Goal: Contribute content: Contribute content

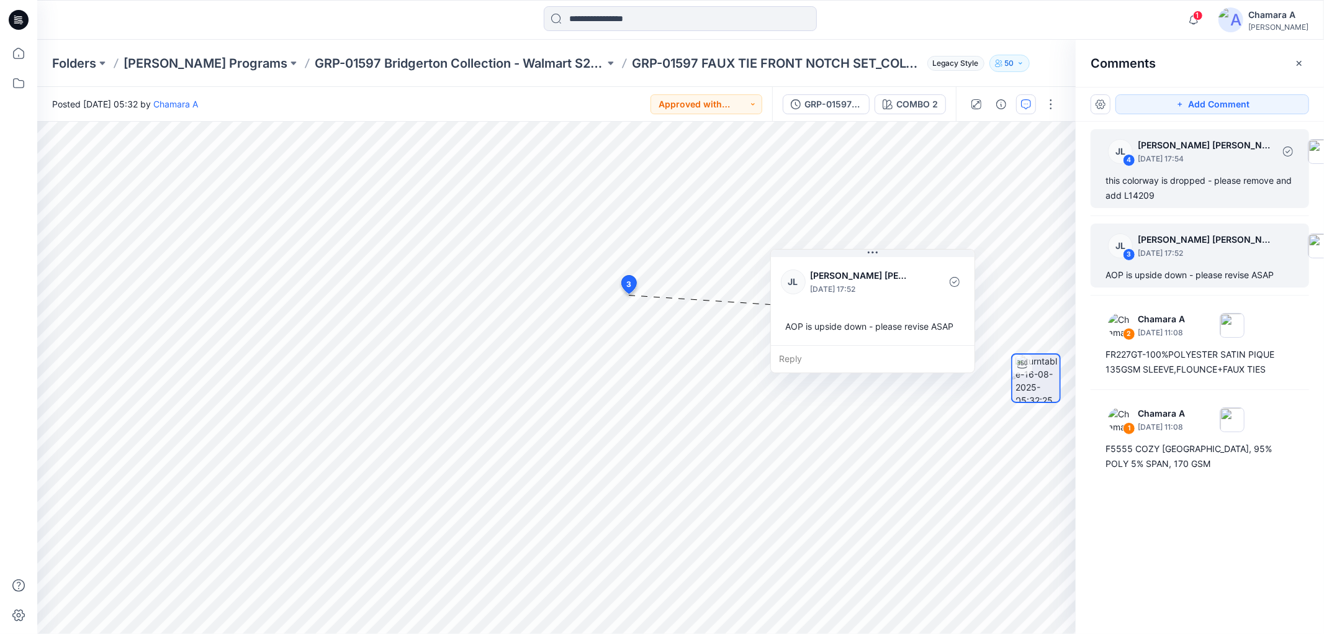
click at [1189, 194] on div "this colorway is dropped - please remove and add L14209" at bounding box center [1199, 188] width 189 height 30
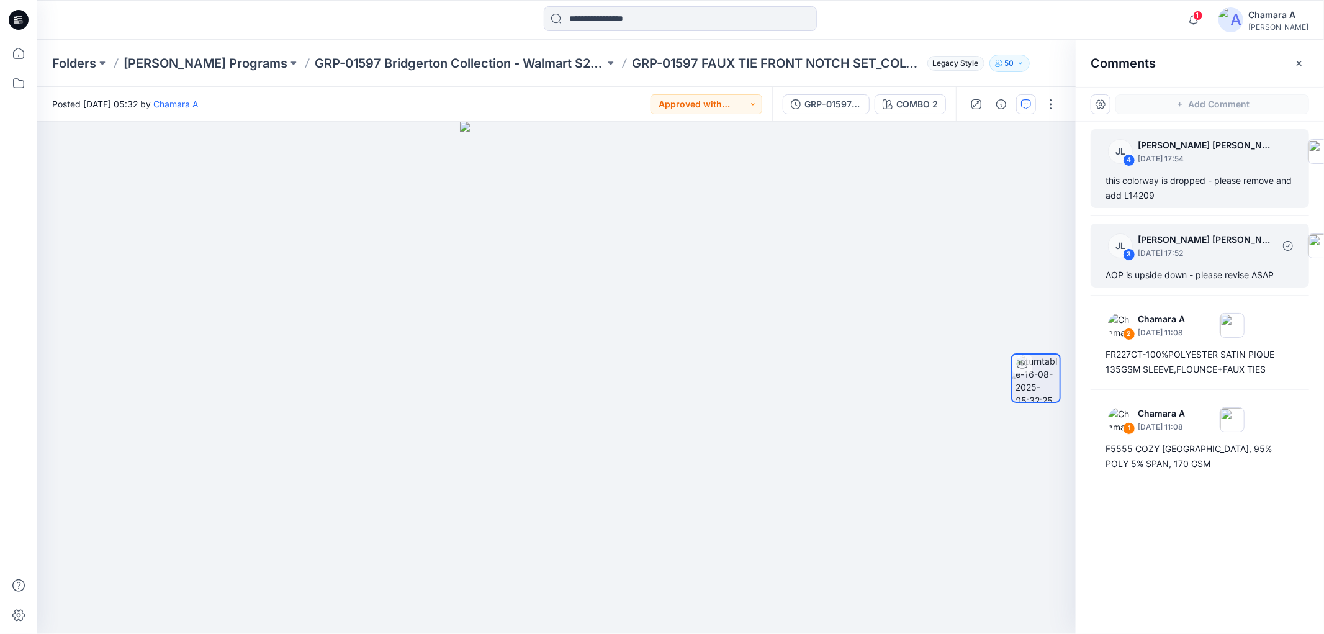
click at [1163, 250] on p "August 18, 2025 17:52" at bounding box center [1205, 253] width 135 height 12
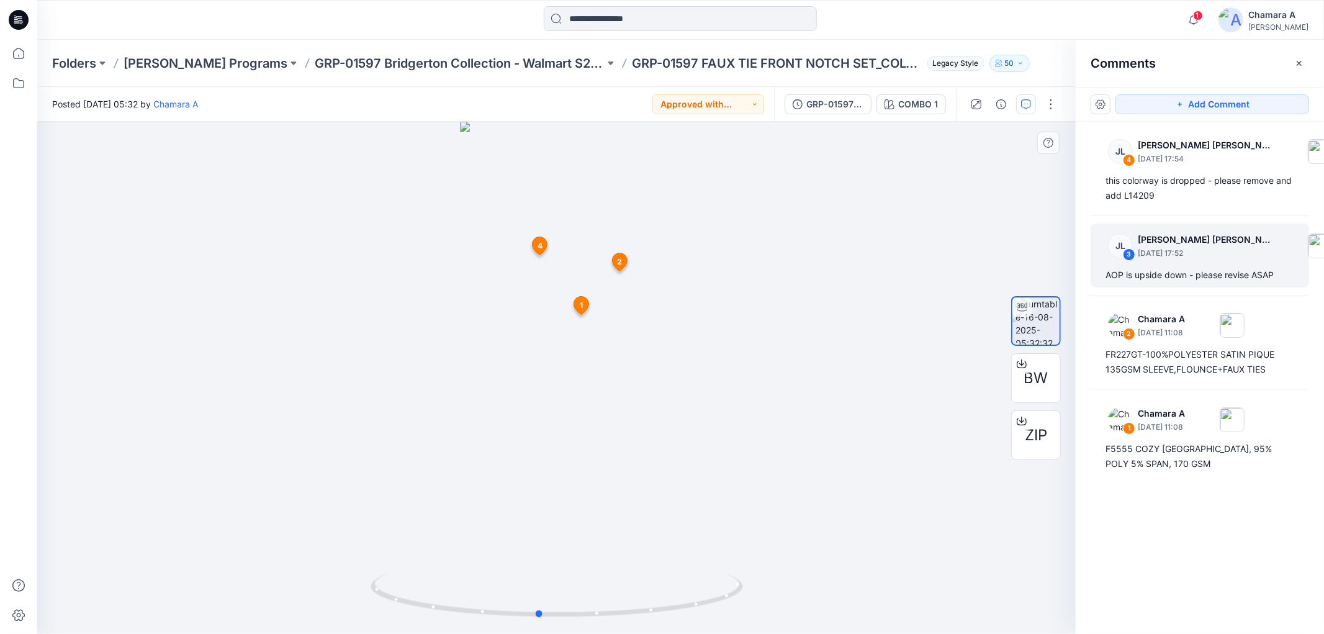
drag, startPoint x: 623, startPoint y: 611, endPoint x: 755, endPoint y: 606, distance: 132.3
click at [755, 606] on div at bounding box center [556, 378] width 1038 height 512
click at [842, 114] on div "GRP-01597 FAUX TIE FRONT NOTCH SET_COLORWAY_REV5 COMBO 1" at bounding box center [865, 104] width 182 height 35
click at [836, 107] on div "GRP-01597 FAUX TIE FRONT NOTCH SET_COLORWAY_REV5" at bounding box center [834, 104] width 57 height 14
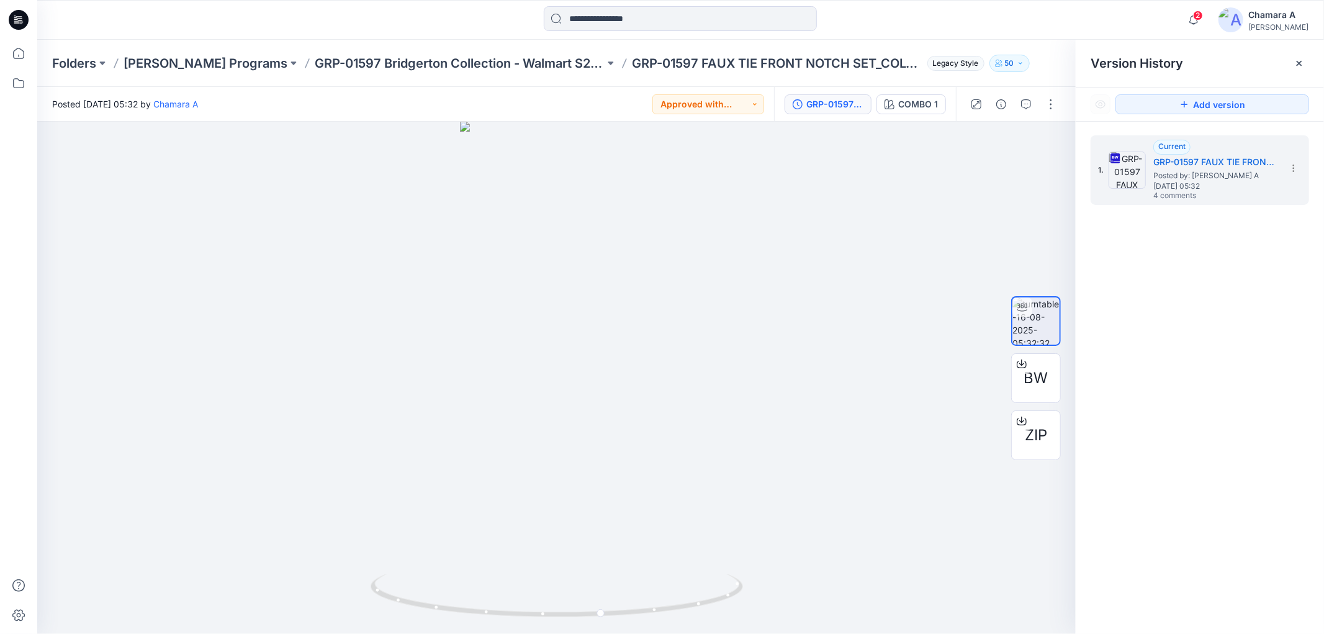
click at [834, 107] on div "GRP-01597 FAUX TIE FRONT NOTCH SET_COLORWAY_REV5" at bounding box center [834, 104] width 57 height 14
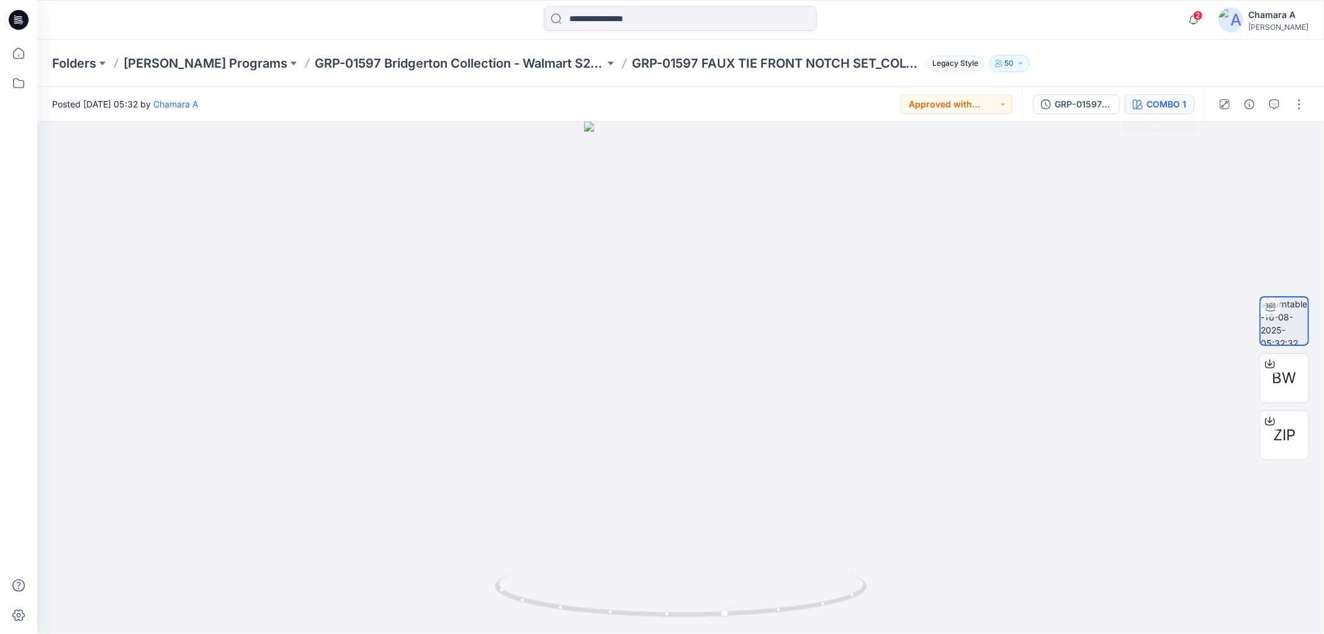
click at [1161, 101] on div "COMBO 1" at bounding box center [1166, 104] width 40 height 14
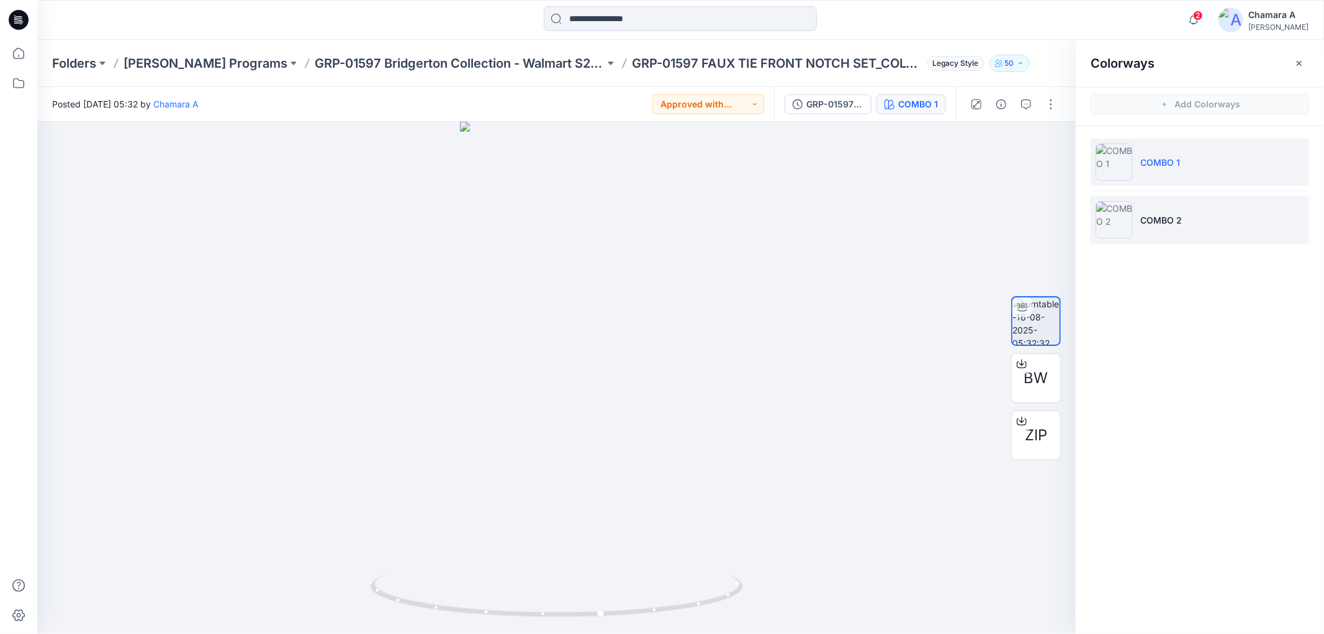
click at [1138, 214] on li "COMBO 2" at bounding box center [1200, 219] width 218 height 47
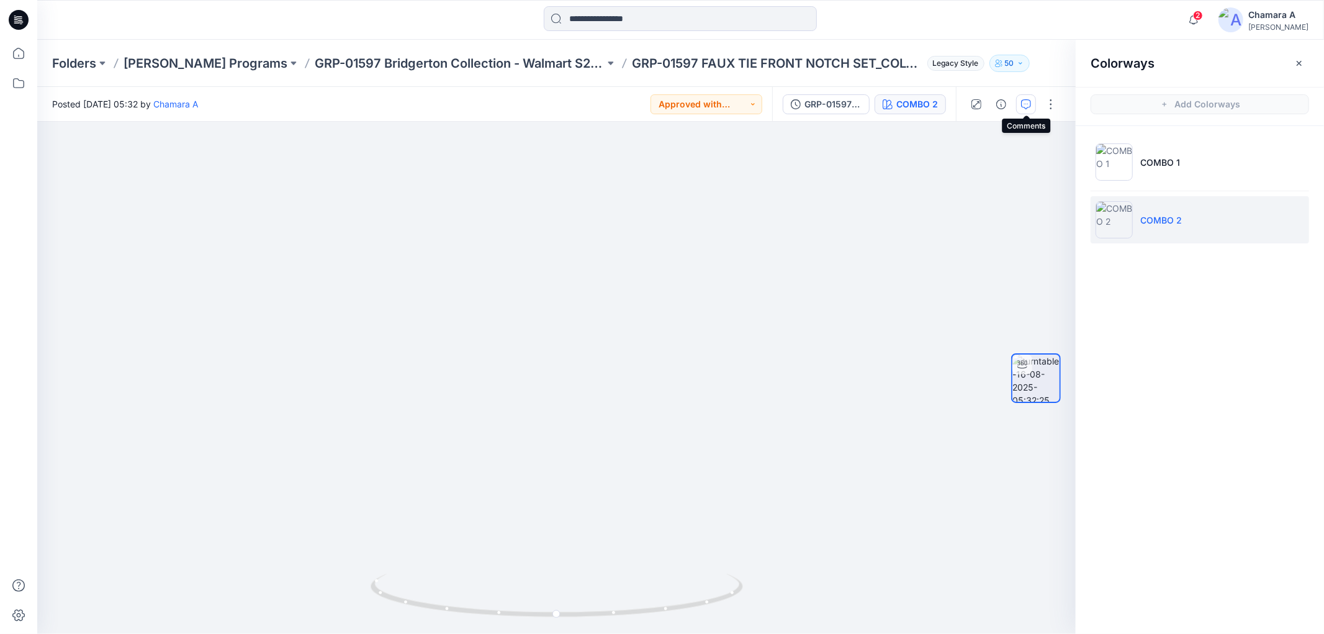
click at [1023, 102] on icon "button" at bounding box center [1026, 104] width 10 height 10
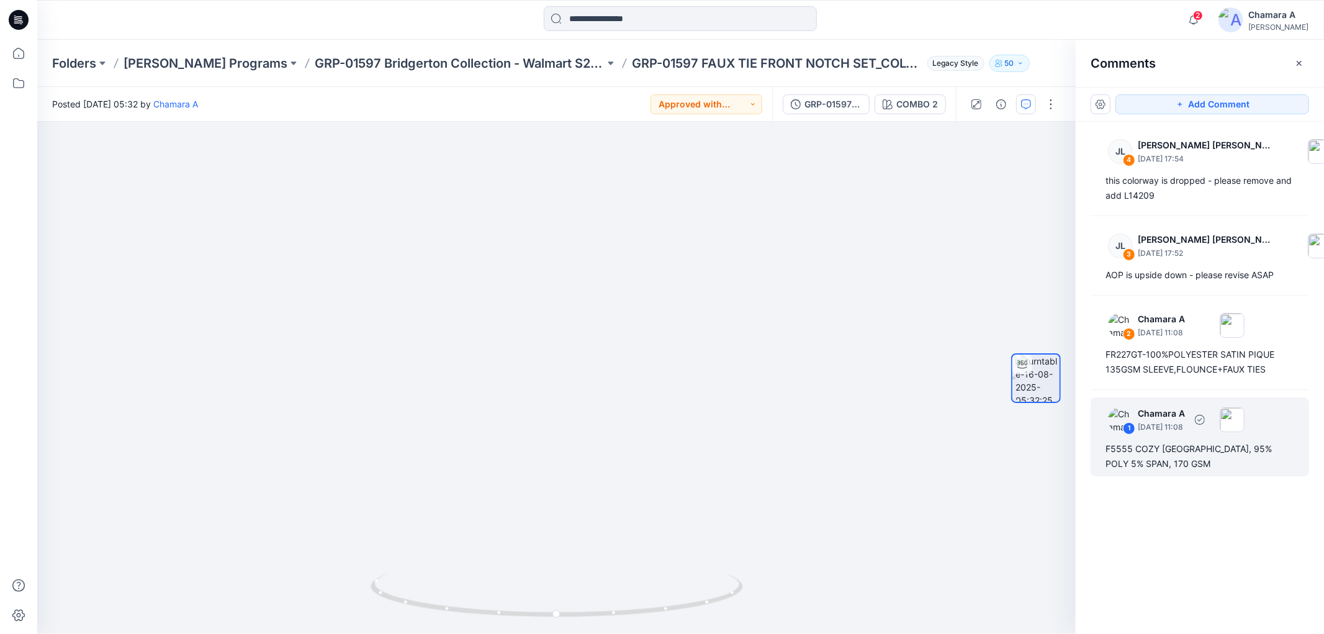
click at [1188, 444] on div "F5555 COZY JERSEY, 95% POLY 5% SPAN, 170 GSM" at bounding box center [1199, 456] width 189 height 30
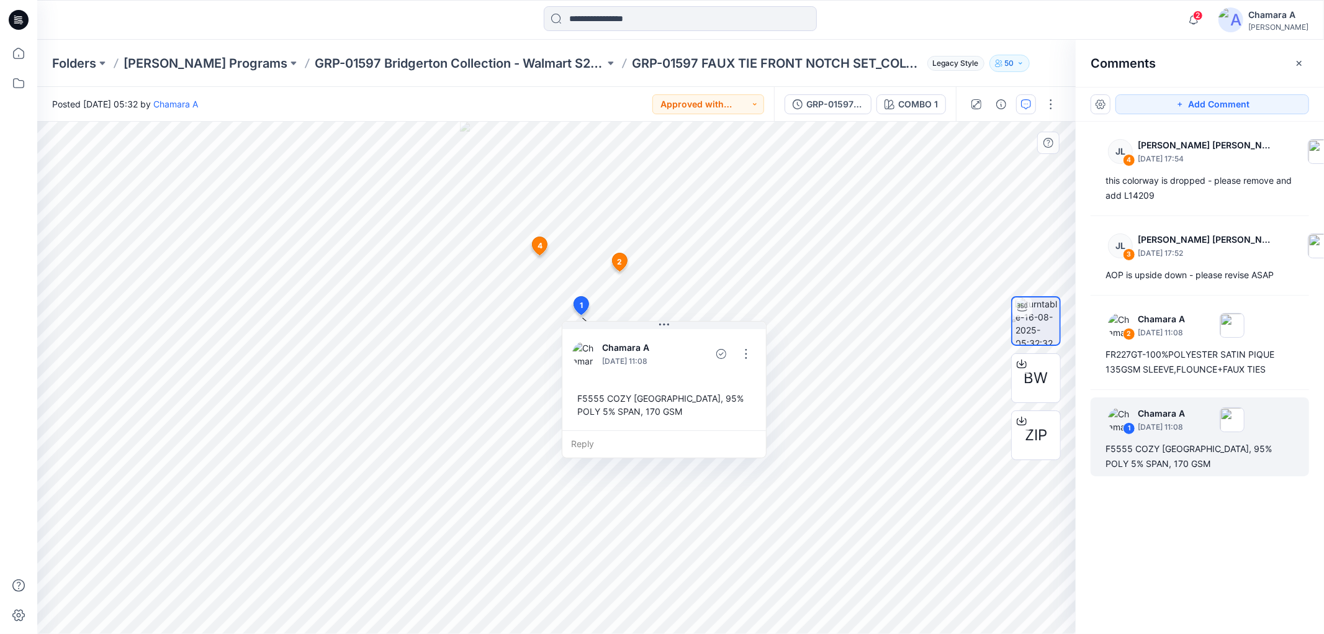
click at [572, 394] on div "F5555 COZY JERSEY, 95% POLY 5% SPAN, 170 GSM" at bounding box center [664, 405] width 184 height 36
click at [578, 395] on div "F5555 COZY JERSEY, 95% POLY 5% SPAN, 170 GSM" at bounding box center [664, 405] width 184 height 36
drag, startPoint x: 657, startPoint y: 422, endPoint x: 706, endPoint y: 425, distance: 49.7
click at [706, 425] on div "Chamara A August 16, 2025 11:08 F5555 COZY JERSEY, 95% POLY 5% SPAN, 170 GSM" at bounding box center [664, 378] width 204 height 104
copy div "F5555 COZY JERSEY, 95% POLY 5% SPAN, 170 GSM Reply 2 Chamara A August 16, 2025 …"
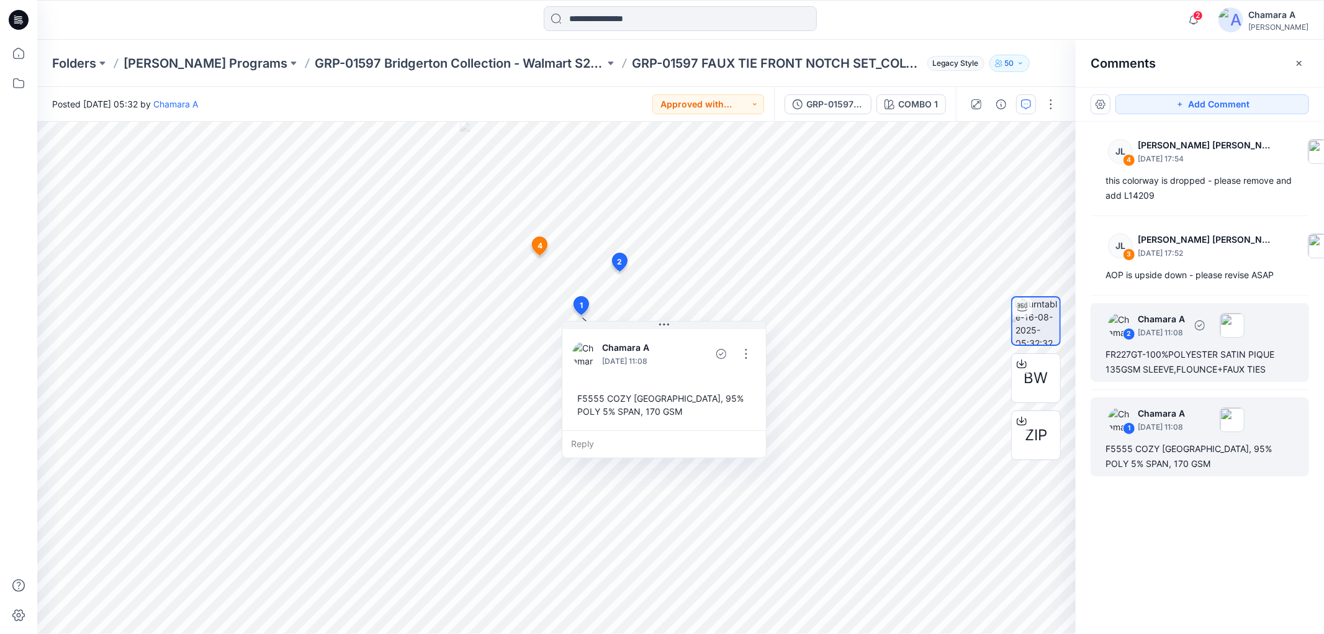
click at [1152, 351] on div "FR227GT-100%POLYESTER SATIN PIQUE 135GSM SLEEVE,FLOUNCE+FAUX TIES" at bounding box center [1199, 362] width 189 height 30
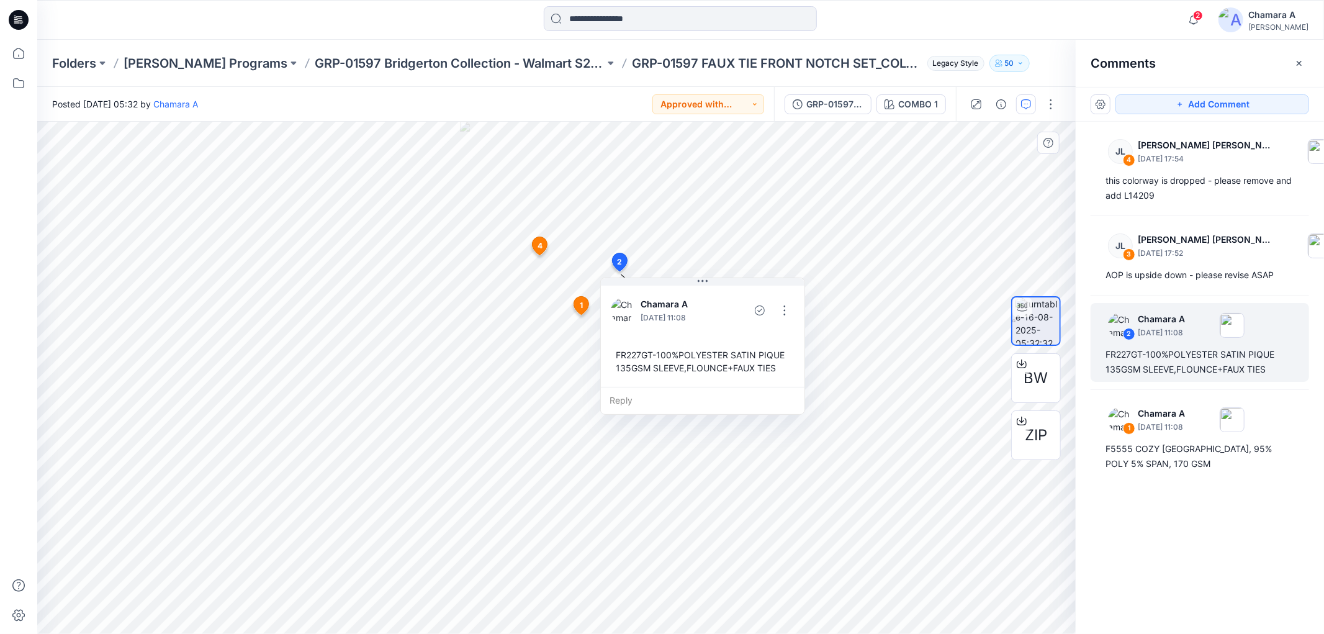
click at [615, 349] on div "FR227GT-100%POLYESTER SATIN PIQUE 135GSM SLEEVE,FLOUNCE+FAUX TIES" at bounding box center [703, 361] width 184 height 36
drag, startPoint x: 615, startPoint y: 349, endPoint x: 766, endPoint y: 369, distance: 152.1
click at [766, 369] on div "FR227GT-100%POLYESTER SATIN PIQUE 135GSM SLEEVE,FLOUNCE+FAUX TIES" at bounding box center [703, 361] width 184 height 36
copy div "FR227GT-100%POLYESTER SATIN PIQUE 135GSM SLEEVE,FLOUNCE+FAUX TIES"
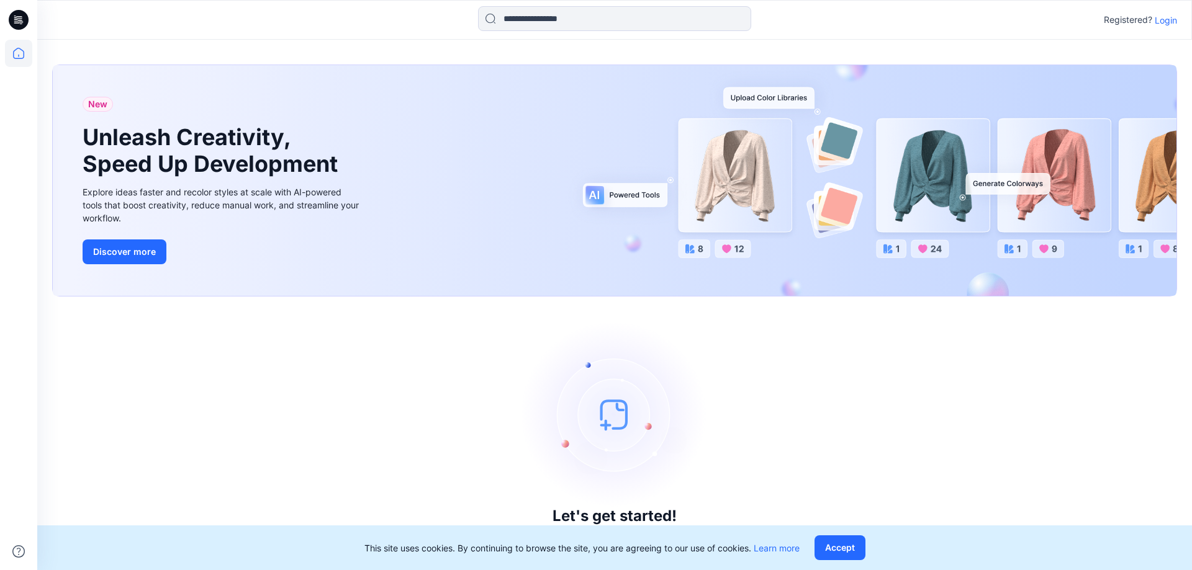
click at [1169, 12] on div "Registered? Login" at bounding box center [1140, 19] width 73 height 15
click at [1169, 15] on p "Login" at bounding box center [1165, 20] width 22 height 13
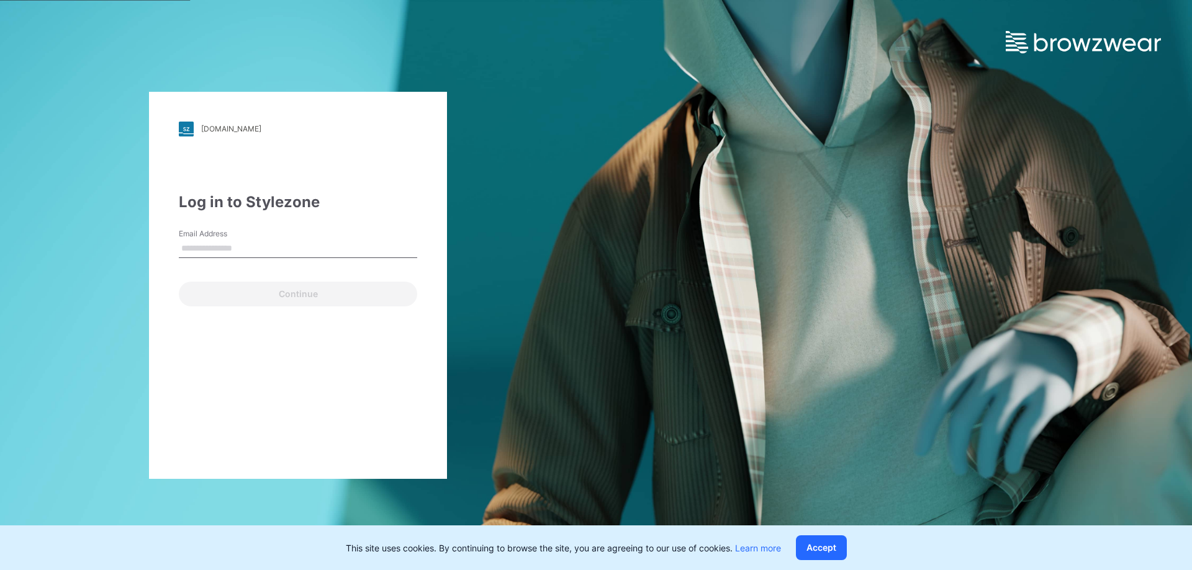
type input "**********"
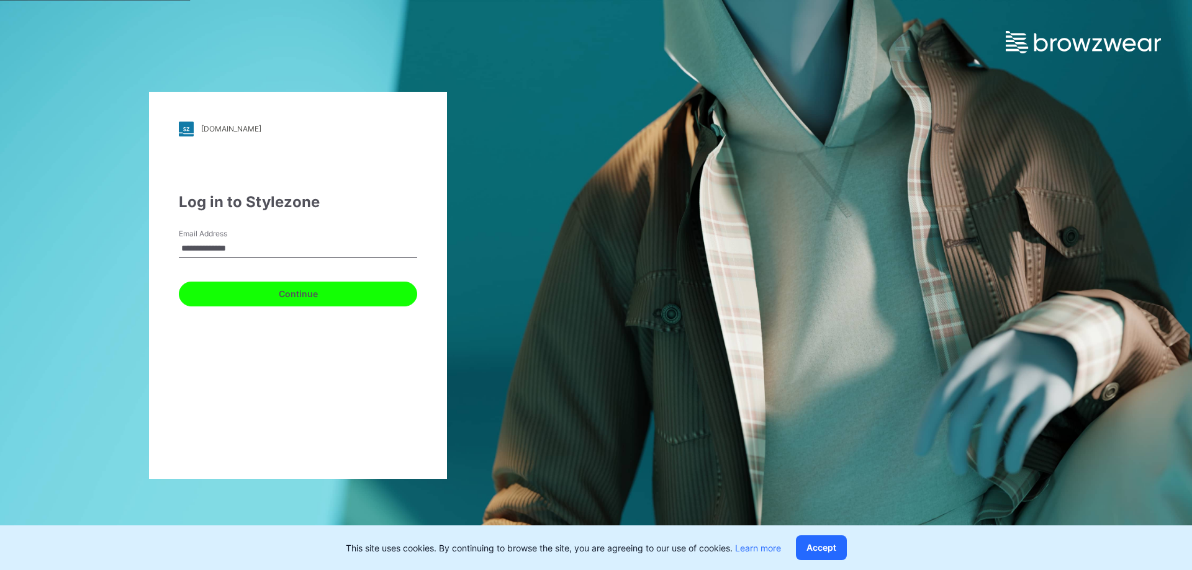
click at [308, 296] on button "Continue" at bounding box center [298, 294] width 238 height 25
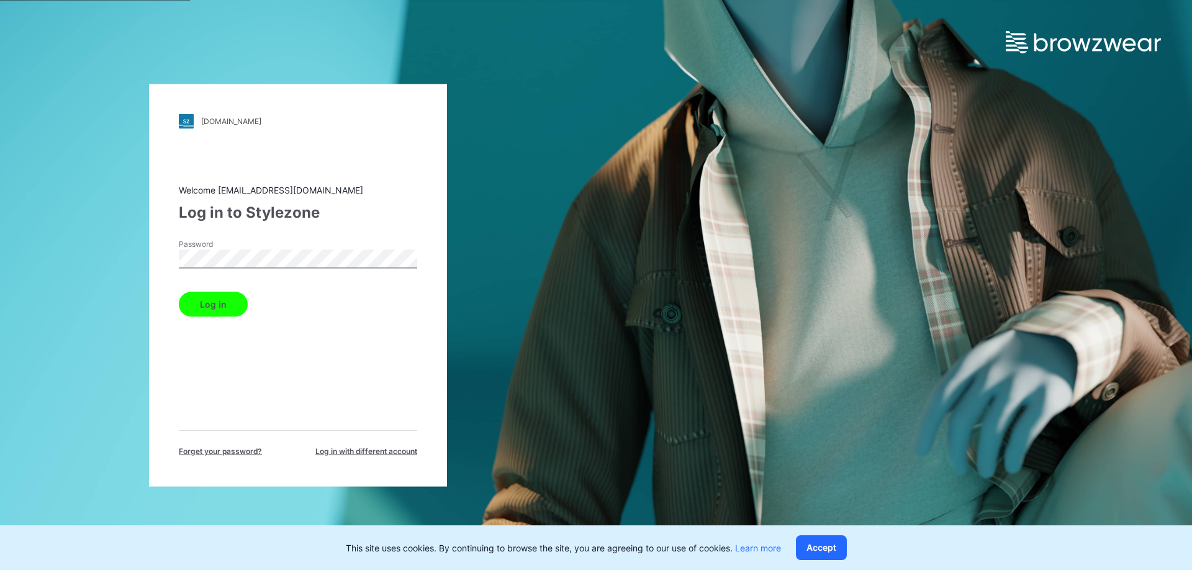
click at [222, 297] on button "Log in" at bounding box center [213, 304] width 69 height 25
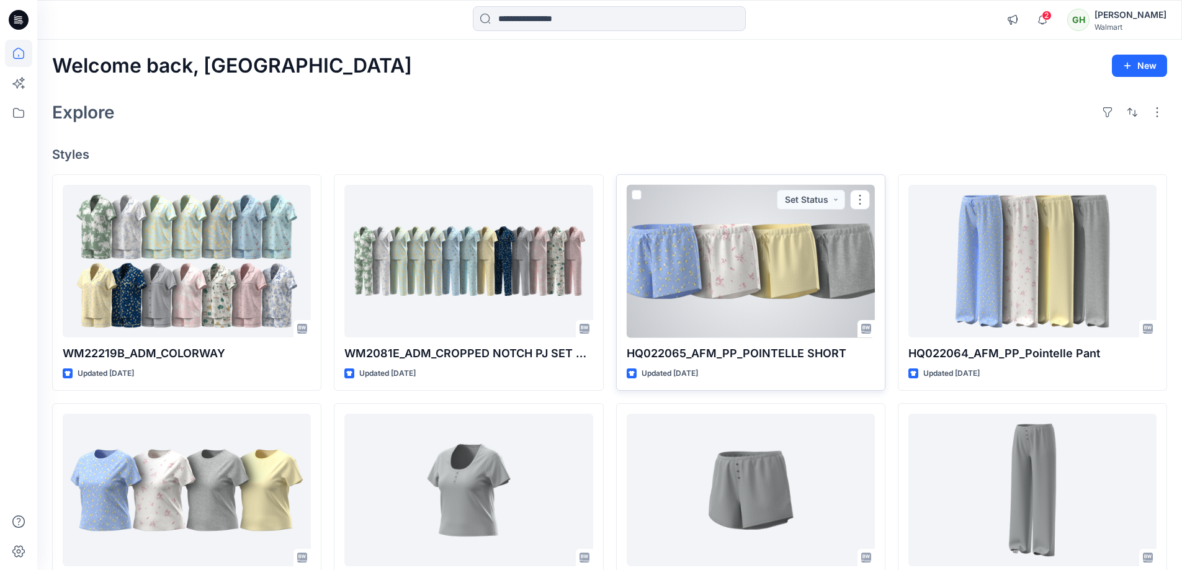
click at [753, 242] on div at bounding box center [751, 261] width 248 height 153
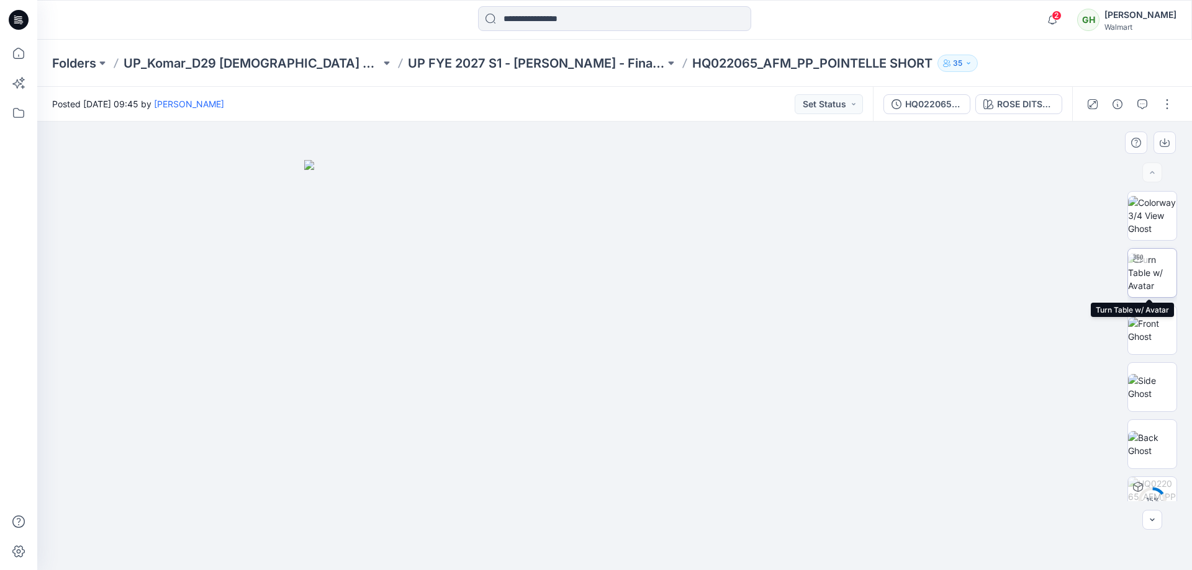
click at [1151, 266] on img at bounding box center [1152, 272] width 48 height 39
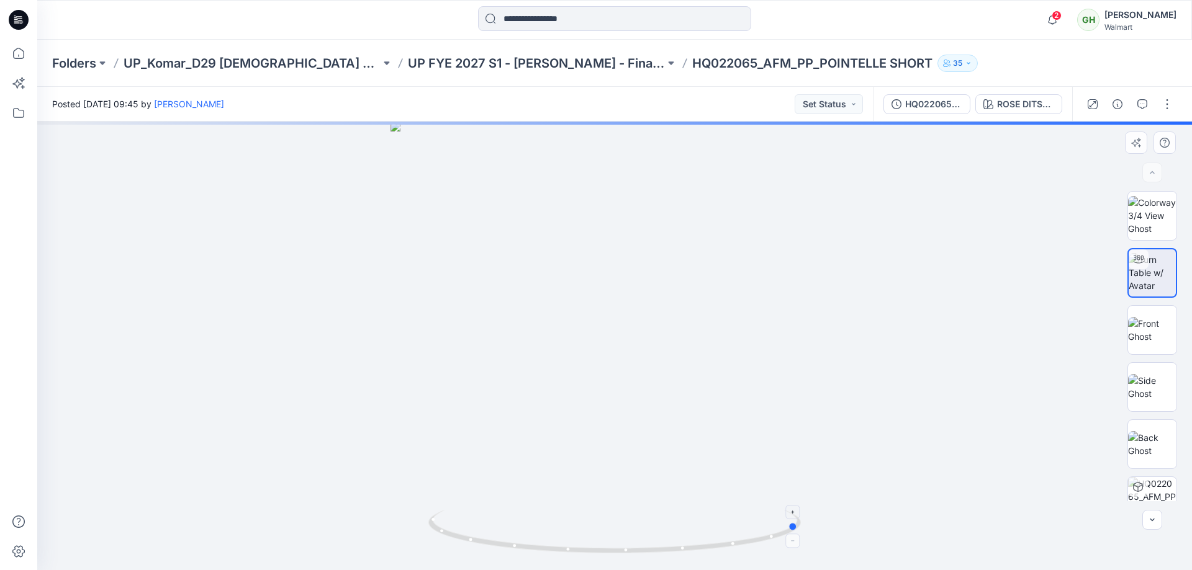
drag, startPoint x: 750, startPoint y: 542, endPoint x: 563, endPoint y: 542, distance: 187.4
click at [563, 542] on icon at bounding box center [616, 533] width 376 height 47
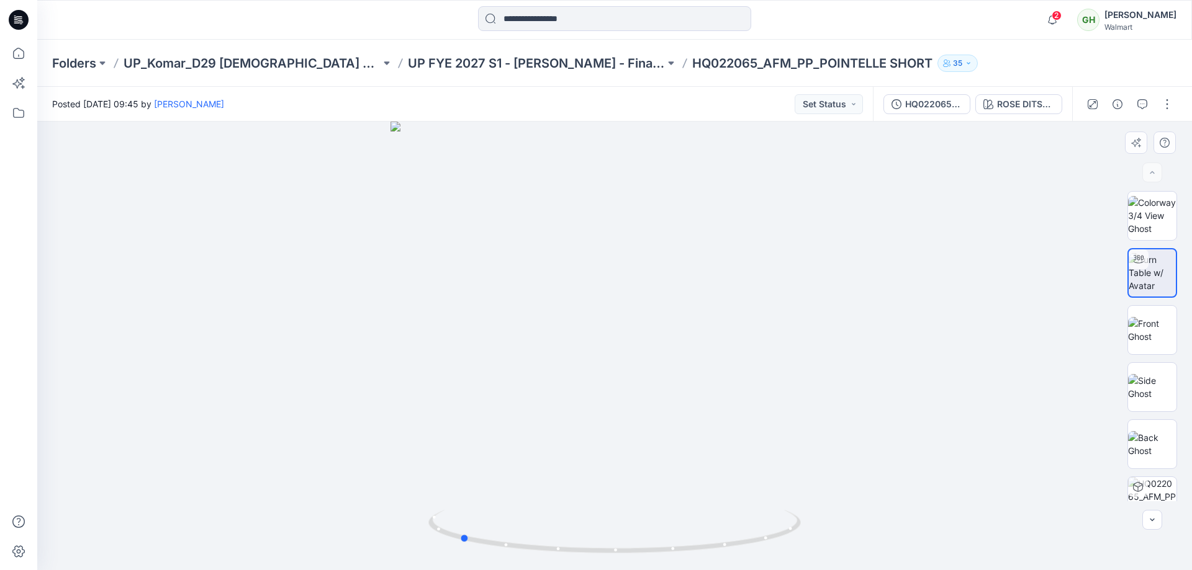
drag, startPoint x: 724, startPoint y: 549, endPoint x: 654, endPoint y: 437, distance: 132.1
click at [688, 552] on icon at bounding box center [616, 533] width 376 height 47
drag, startPoint x: 742, startPoint y: 536, endPoint x: 556, endPoint y: 529, distance: 187.0
click at [556, 529] on icon at bounding box center [616, 533] width 376 height 47
drag, startPoint x: 770, startPoint y: 537, endPoint x: 664, endPoint y: 544, distance: 107.0
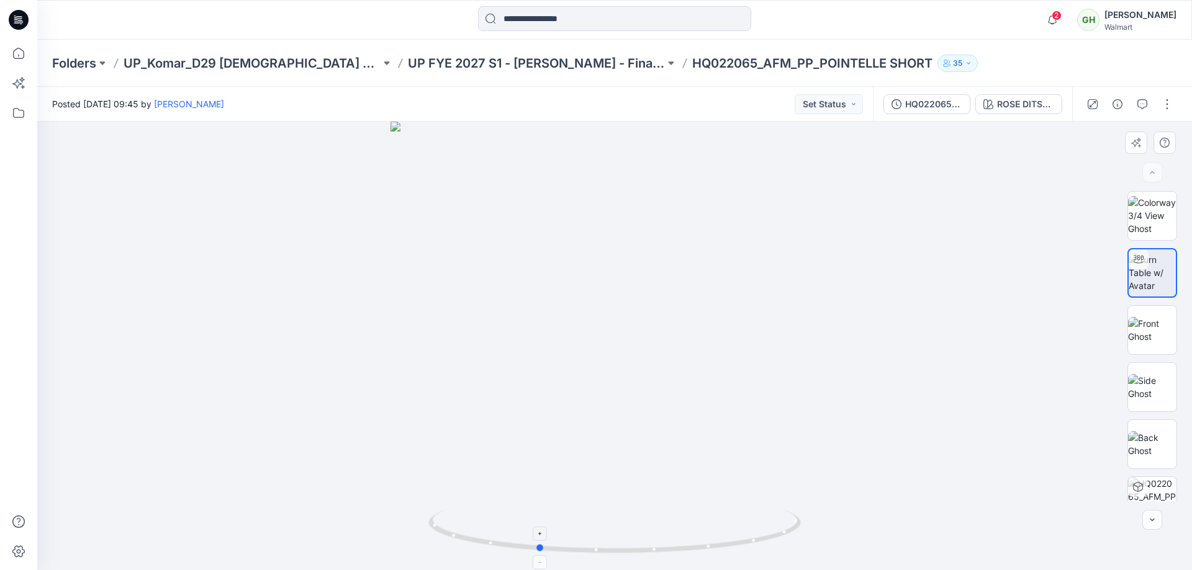
click at [664, 544] on icon at bounding box center [616, 533] width 376 height 47
drag, startPoint x: 710, startPoint y: 551, endPoint x: 947, endPoint y: 546, distance: 236.5
click at [947, 546] on div at bounding box center [614, 346] width 1154 height 449
click at [1164, 374] on img at bounding box center [1152, 387] width 48 height 26
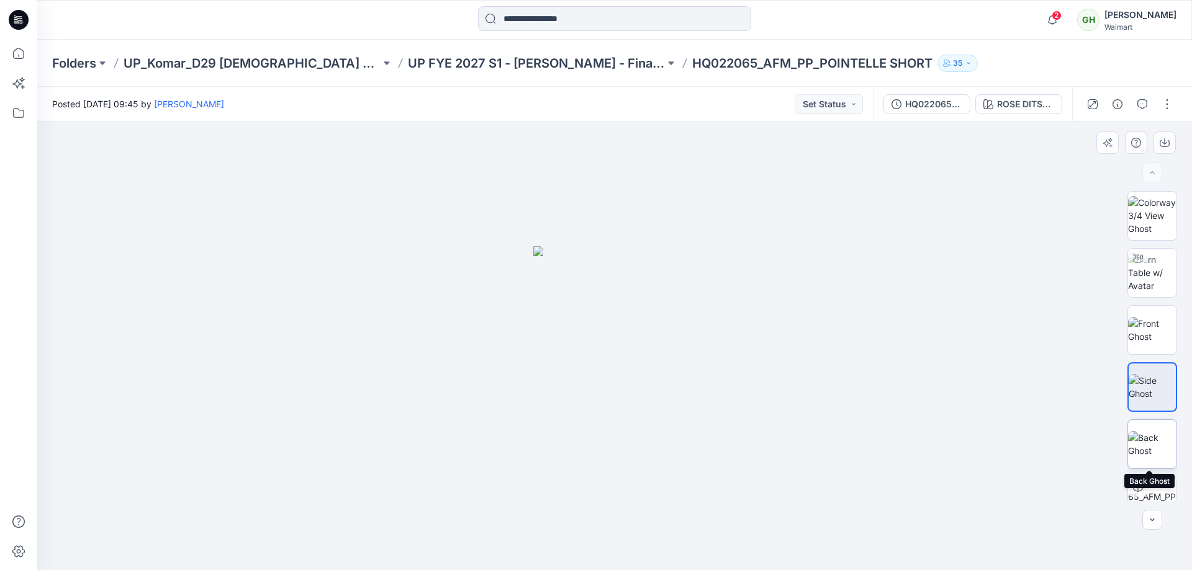
click at [1159, 440] on img at bounding box center [1152, 444] width 48 height 26
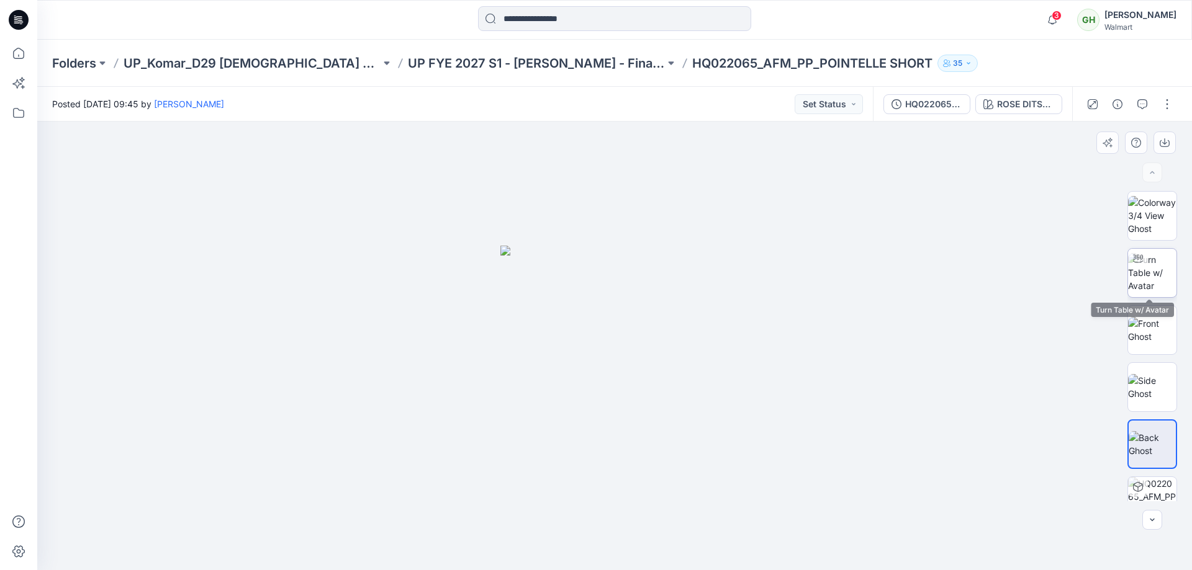
click at [1159, 276] on img at bounding box center [1152, 272] width 48 height 39
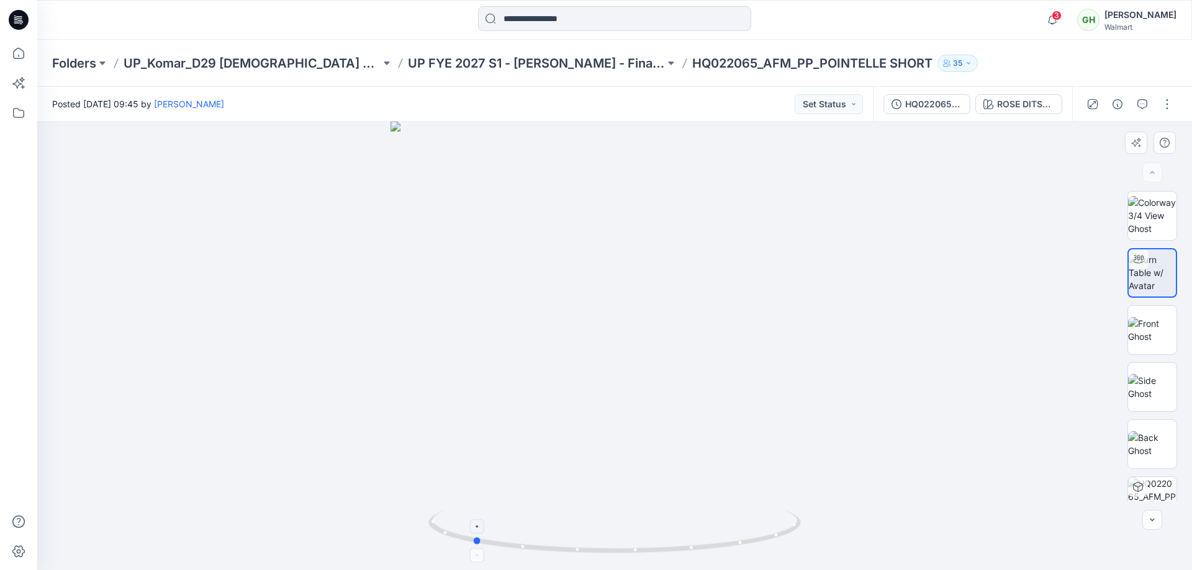
drag, startPoint x: 575, startPoint y: 534, endPoint x: 582, endPoint y: 519, distance: 17.2
click at [582, 519] on icon at bounding box center [616, 533] width 376 height 47
drag, startPoint x: 762, startPoint y: 533, endPoint x: 726, endPoint y: 538, distance: 36.9
click at [726, 538] on icon at bounding box center [616, 533] width 376 height 47
drag, startPoint x: 750, startPoint y: 541, endPoint x: 595, endPoint y: 549, distance: 155.4
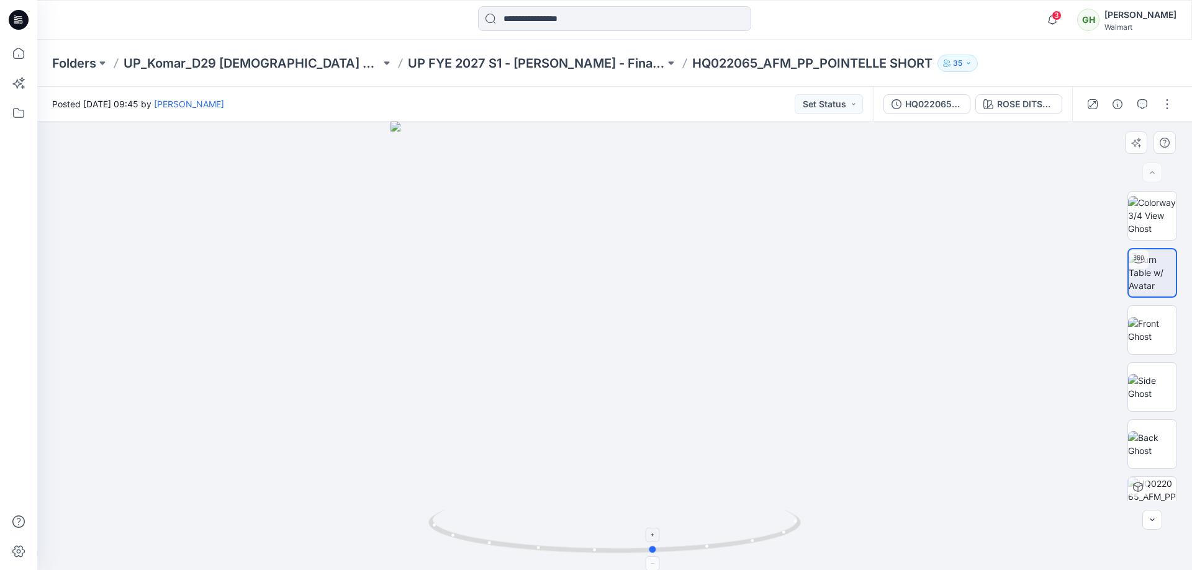
click at [595, 549] on icon at bounding box center [616, 533] width 376 height 47
drag, startPoint x: 762, startPoint y: 536, endPoint x: 588, endPoint y: 519, distance: 174.6
click at [588, 519] on icon at bounding box center [616, 533] width 376 height 47
drag, startPoint x: 727, startPoint y: 547, endPoint x: 686, endPoint y: 547, distance: 41.0
click at [686, 547] on icon at bounding box center [616, 533] width 376 height 47
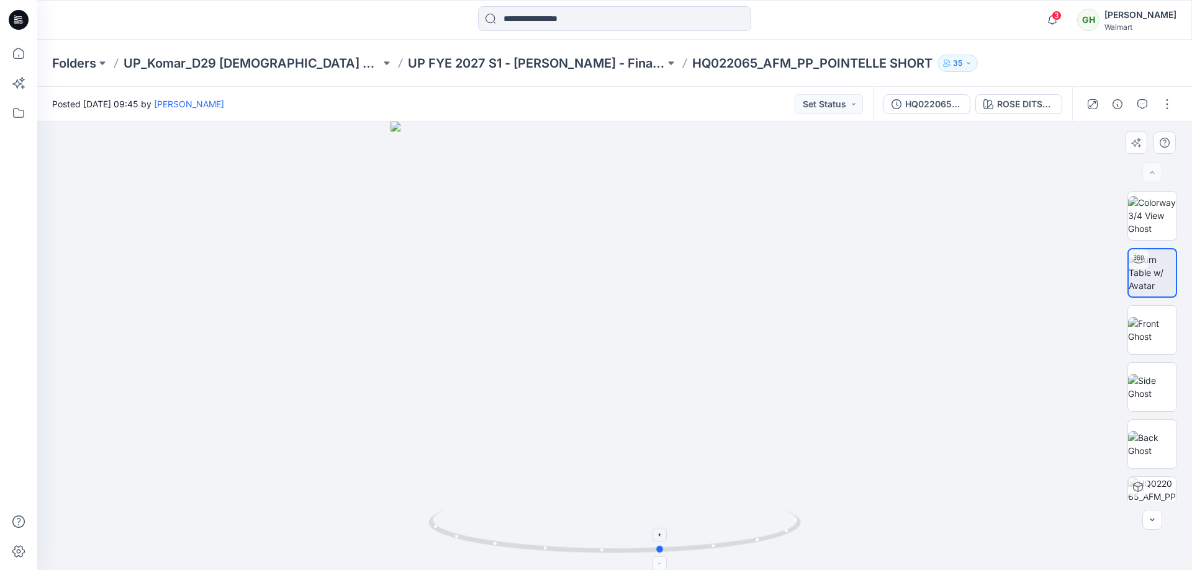
drag, startPoint x: 731, startPoint y: 555, endPoint x: 580, endPoint y: 547, distance: 151.7
click at [580, 547] on icon at bounding box center [616, 533] width 376 height 47
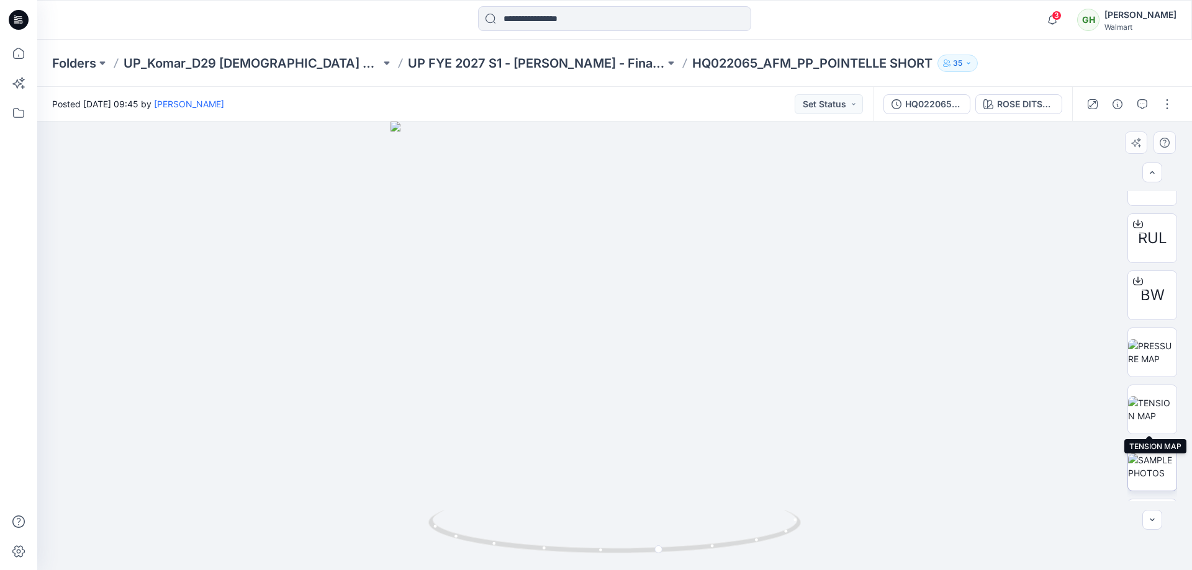
scroll to position [683, 0]
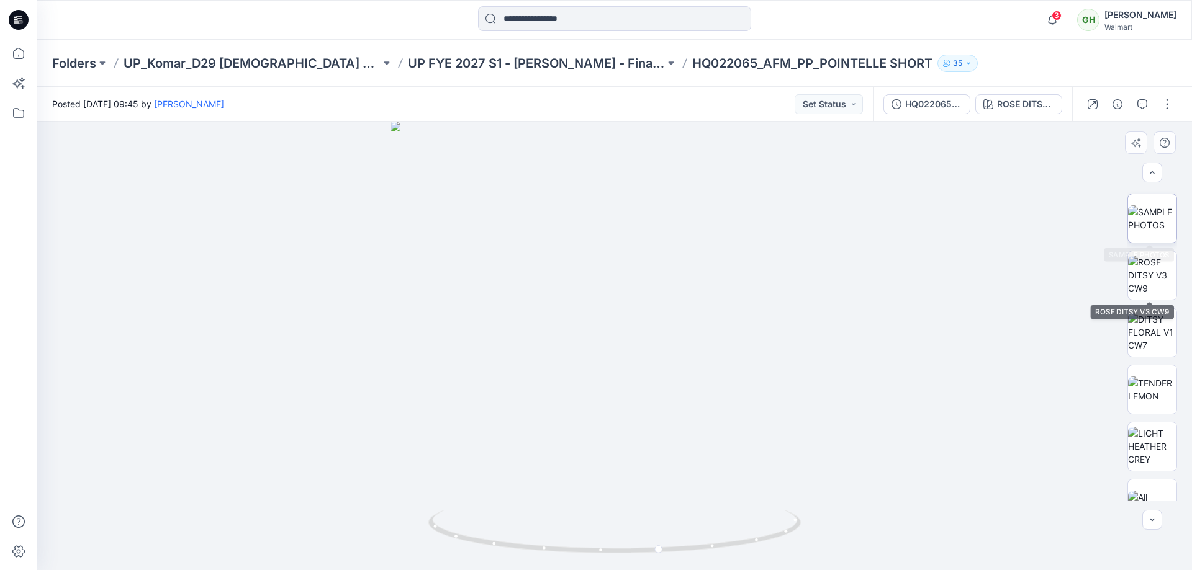
click at [1156, 229] on img at bounding box center [1152, 218] width 48 height 26
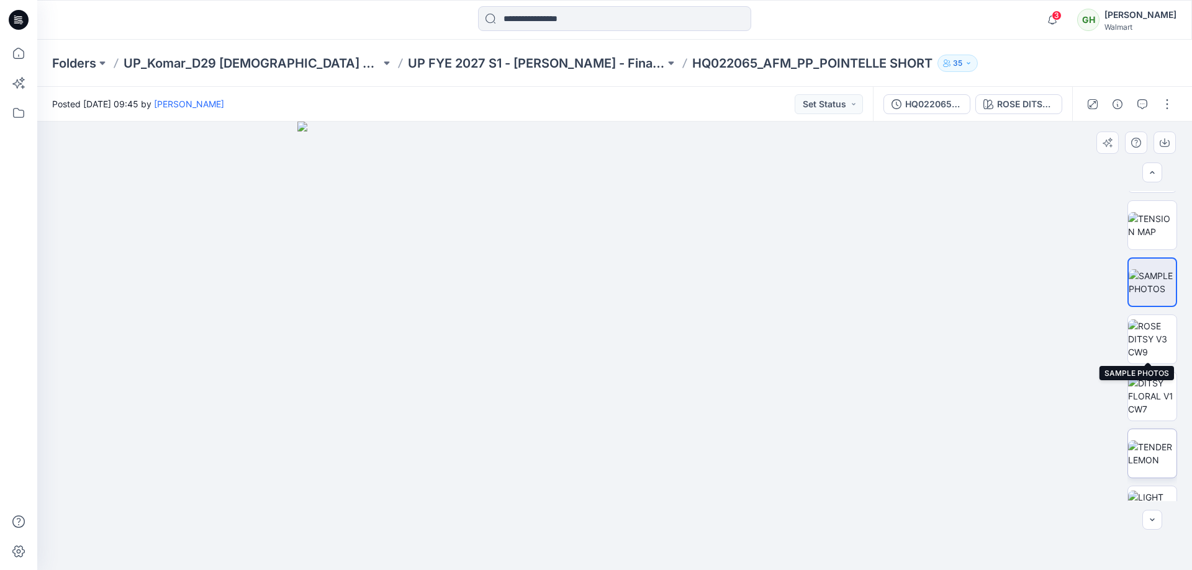
scroll to position [710, 0]
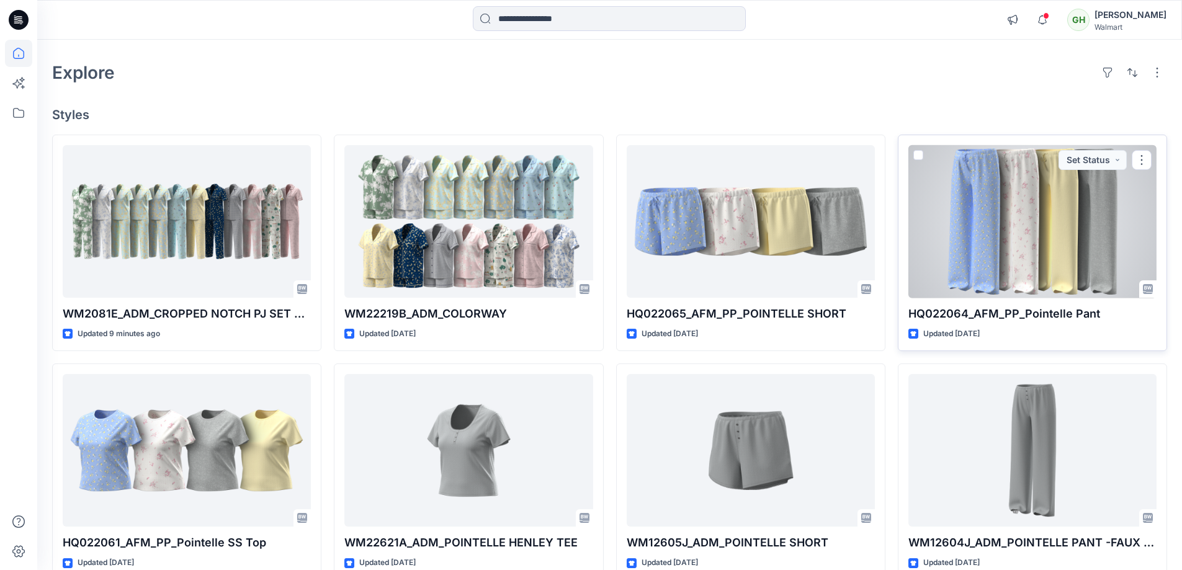
scroll to position [62, 0]
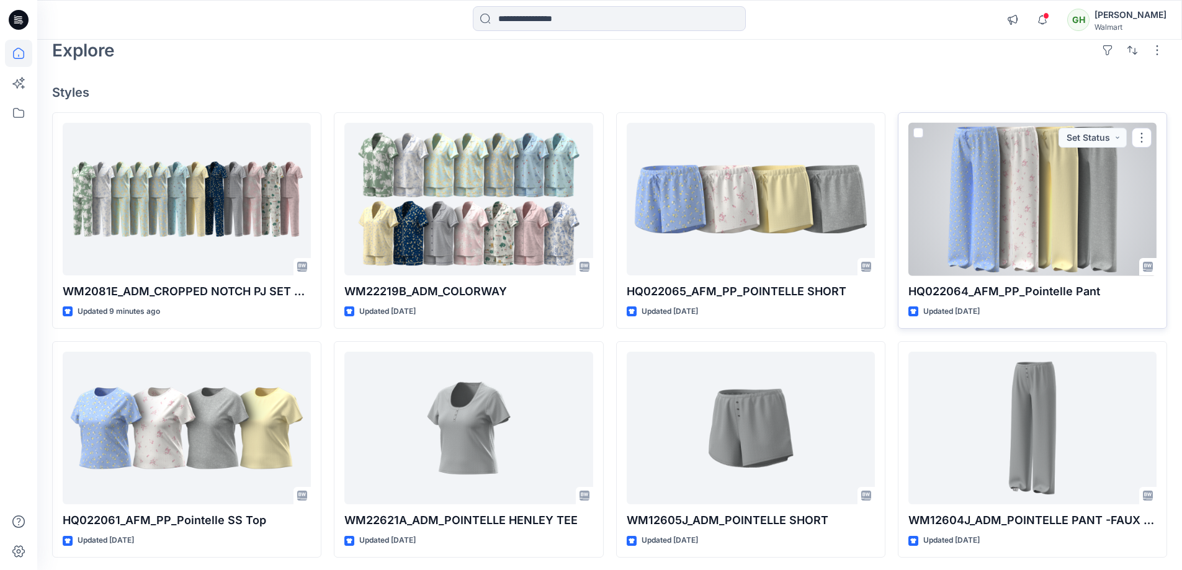
click at [1019, 224] on div at bounding box center [1033, 199] width 248 height 153
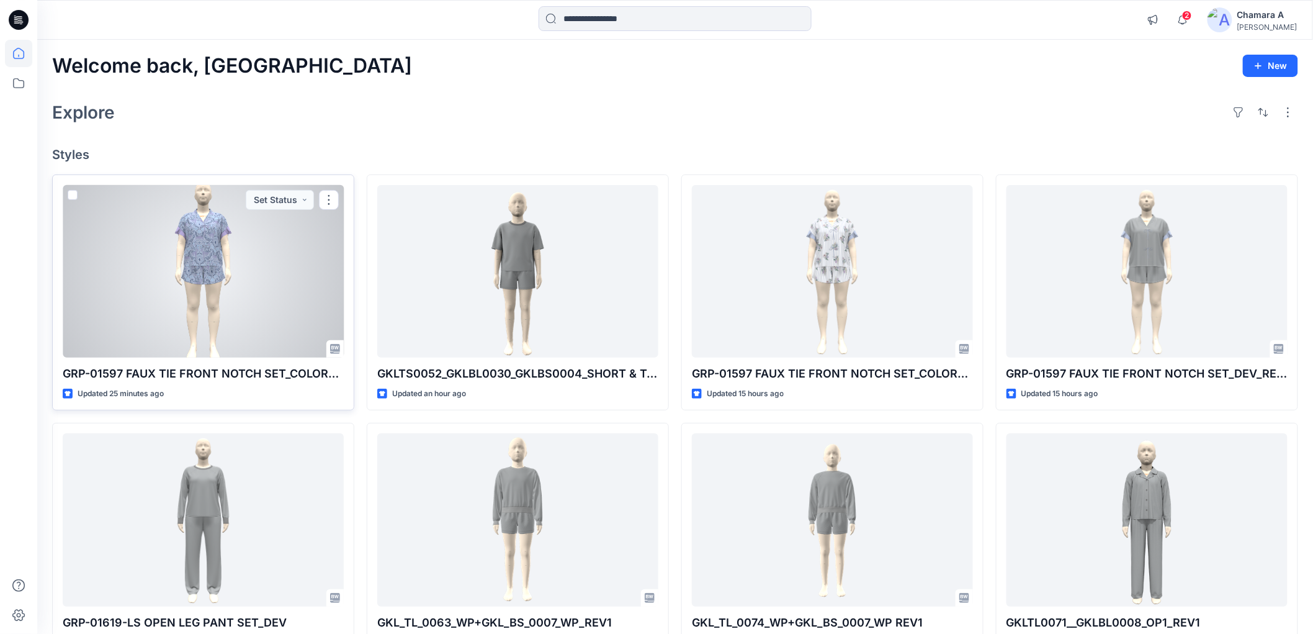
click at [209, 310] on div at bounding box center [203, 271] width 281 height 173
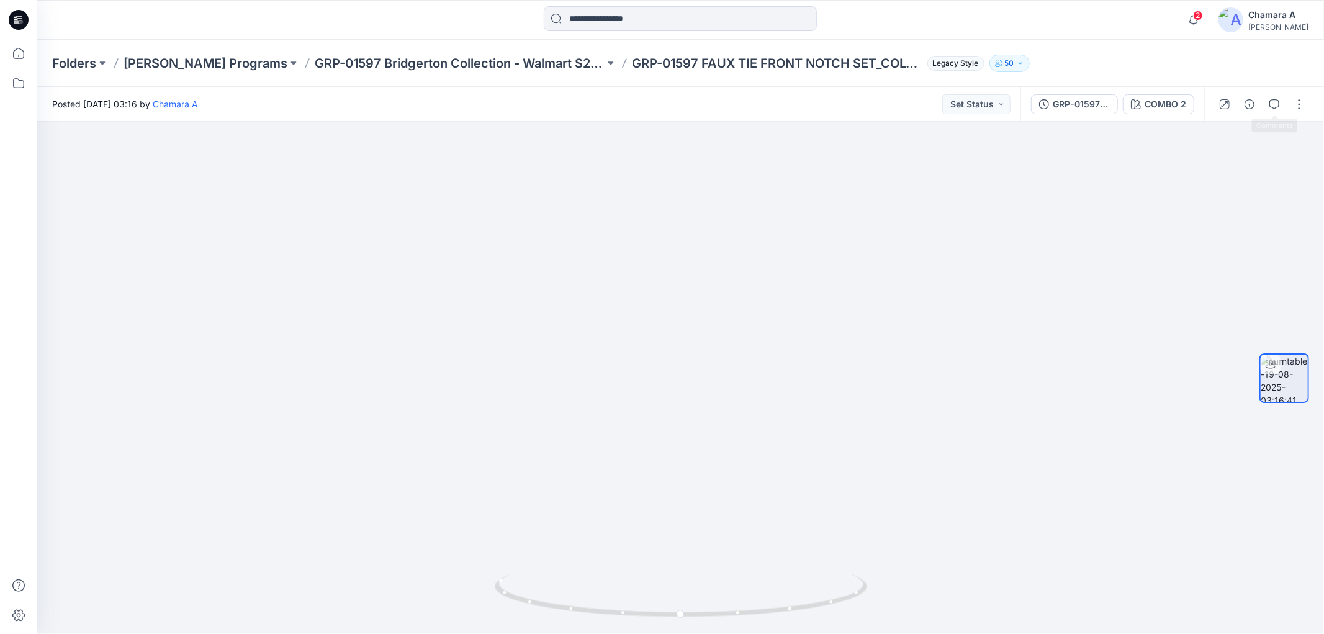
click at [1280, 104] on button "button" at bounding box center [1274, 104] width 20 height 20
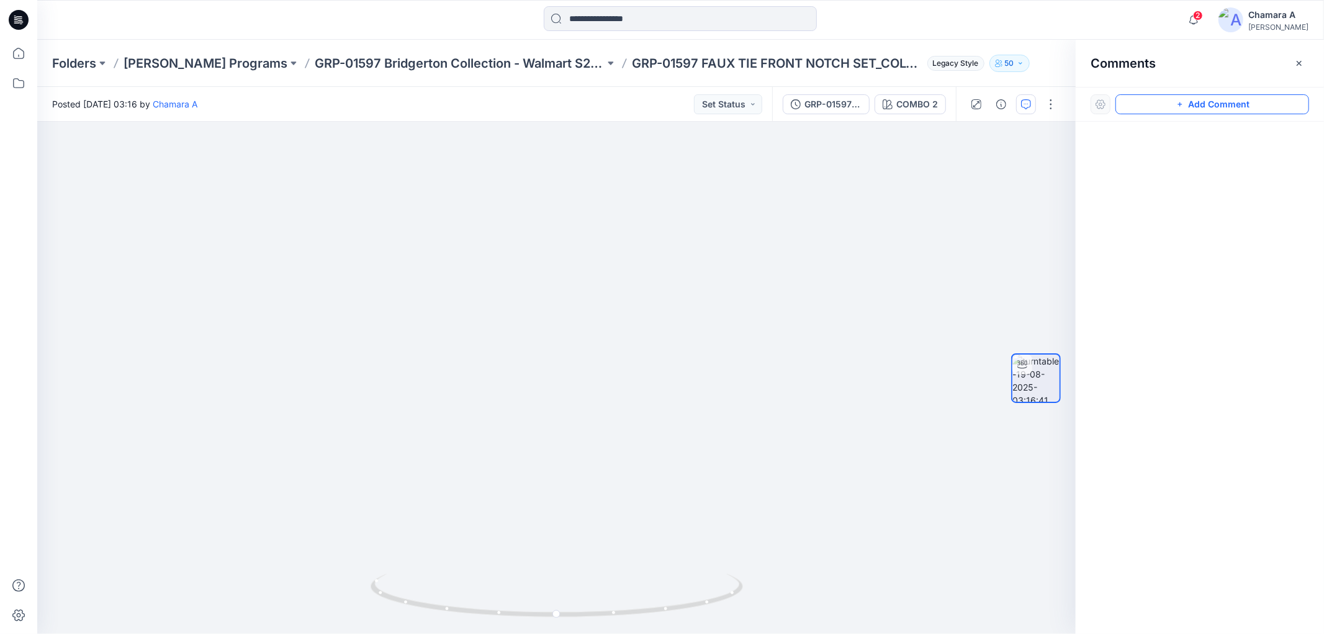
click at [1142, 108] on button "Add Comment" at bounding box center [1212, 104] width 194 height 20
click at [609, 168] on div "1" at bounding box center [556, 378] width 1038 height 512
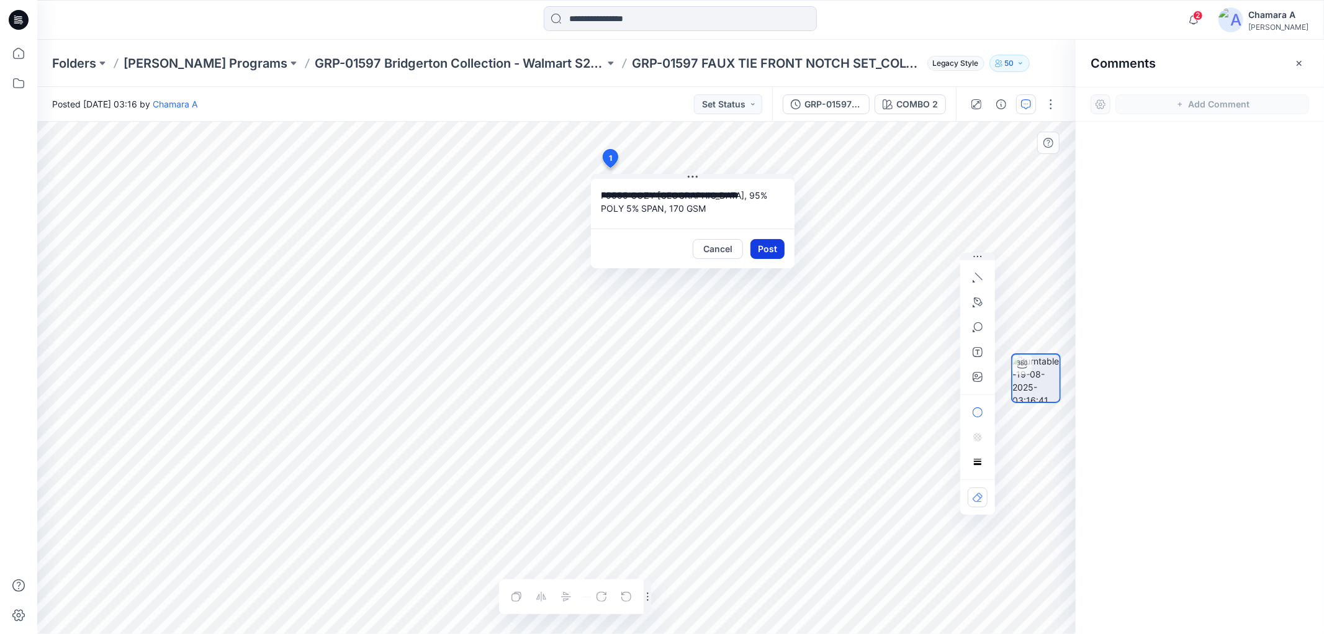
type textarea "**********"
click at [760, 250] on button "Post" at bounding box center [767, 249] width 34 height 20
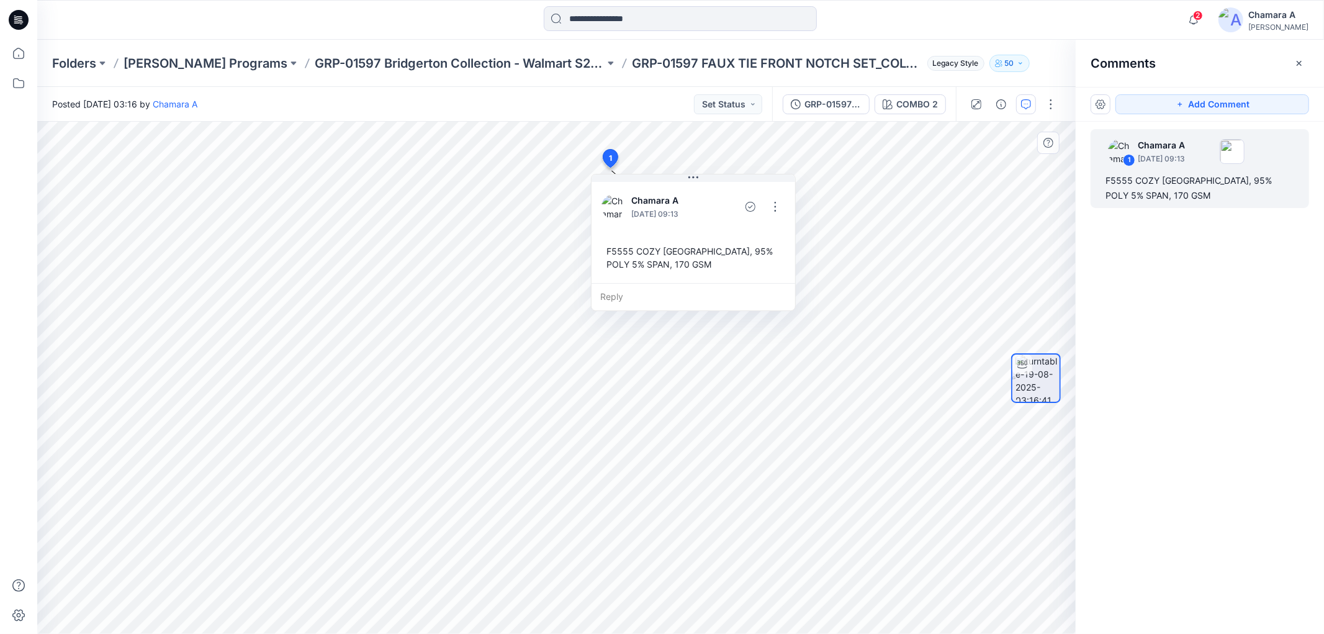
click at [1225, 114] on div "Add Comment" at bounding box center [1200, 104] width 248 height 35
click at [1151, 104] on button "Add Comment" at bounding box center [1212, 104] width 194 height 20
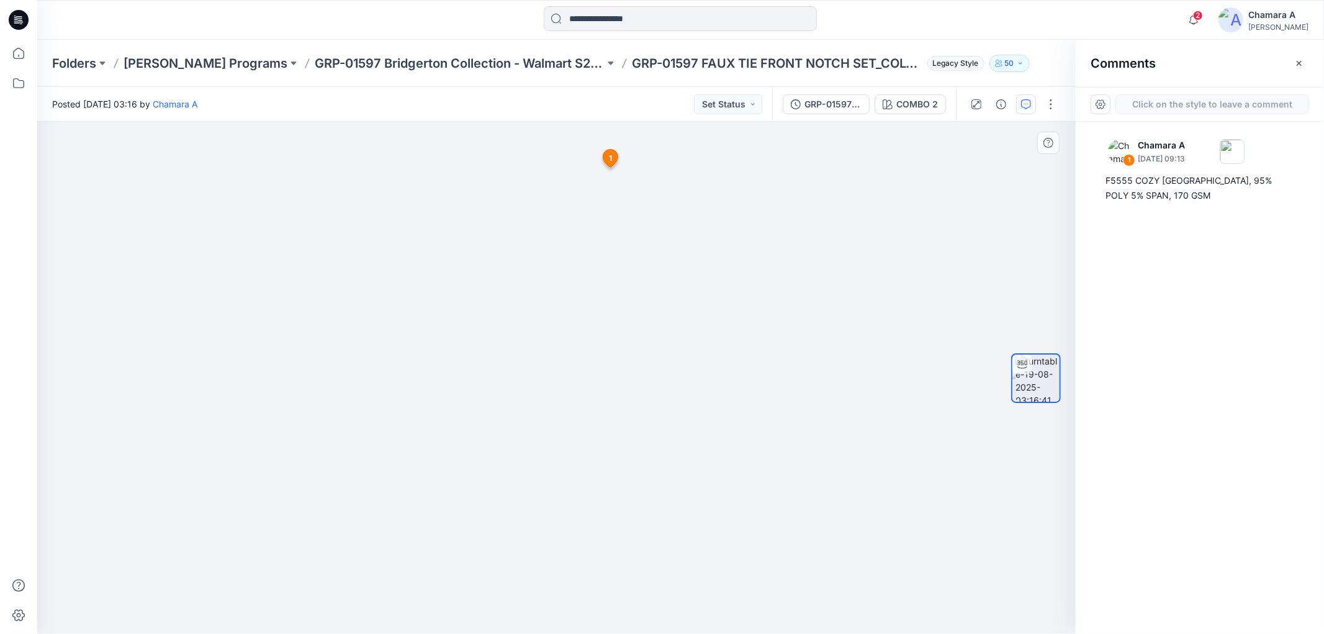
click at [691, 143] on div "2 1 Chamara A August 19, 2025 09:13 F5555 COZY JERSEY, 95% POLY 5% SPAN, 170 GS…" at bounding box center [556, 378] width 1038 height 512
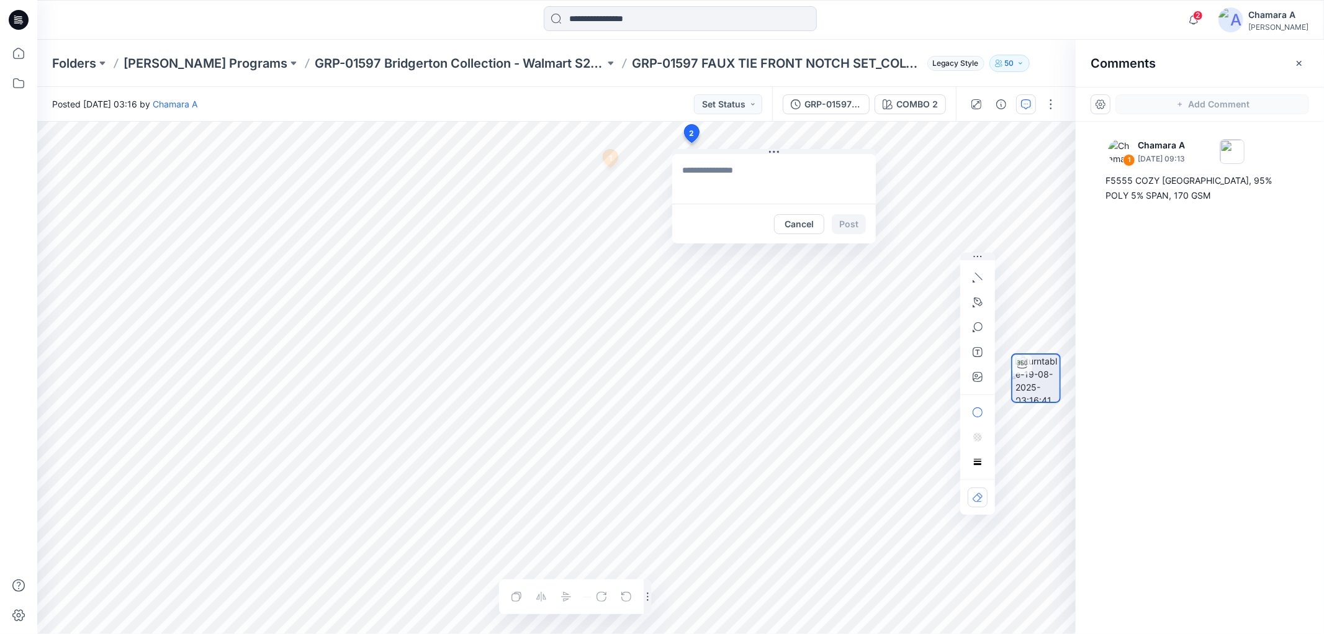
type textarea "**********"
click at [845, 225] on button "Post" at bounding box center [849, 224] width 34 height 20
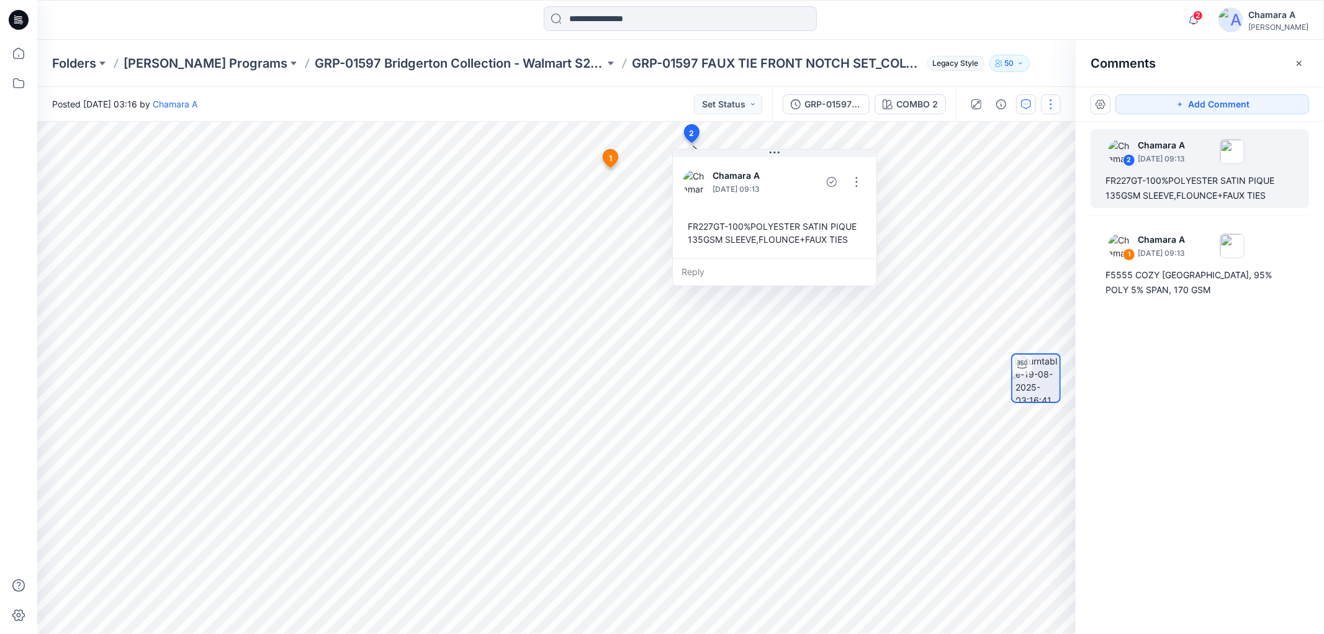
click at [1055, 103] on button "button" at bounding box center [1051, 104] width 20 height 20
click at [1030, 135] on button "Edit" at bounding box center [999, 132] width 114 height 23
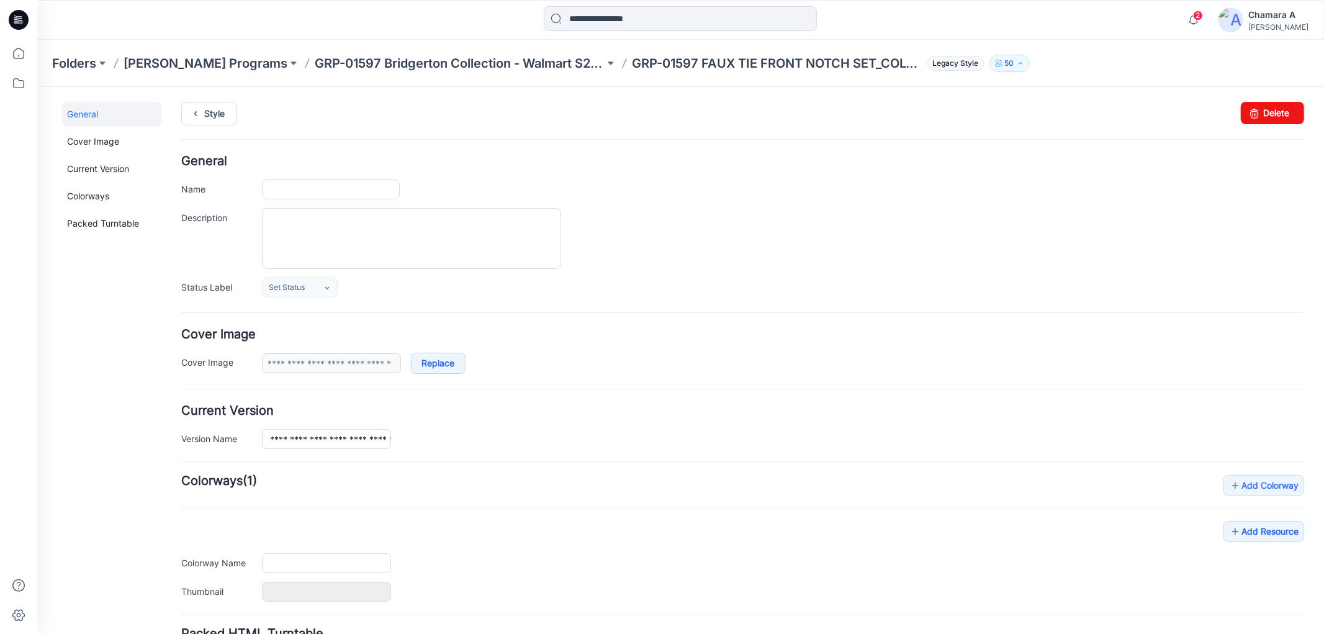
type input "**********"
type input "*******"
type input "**********"
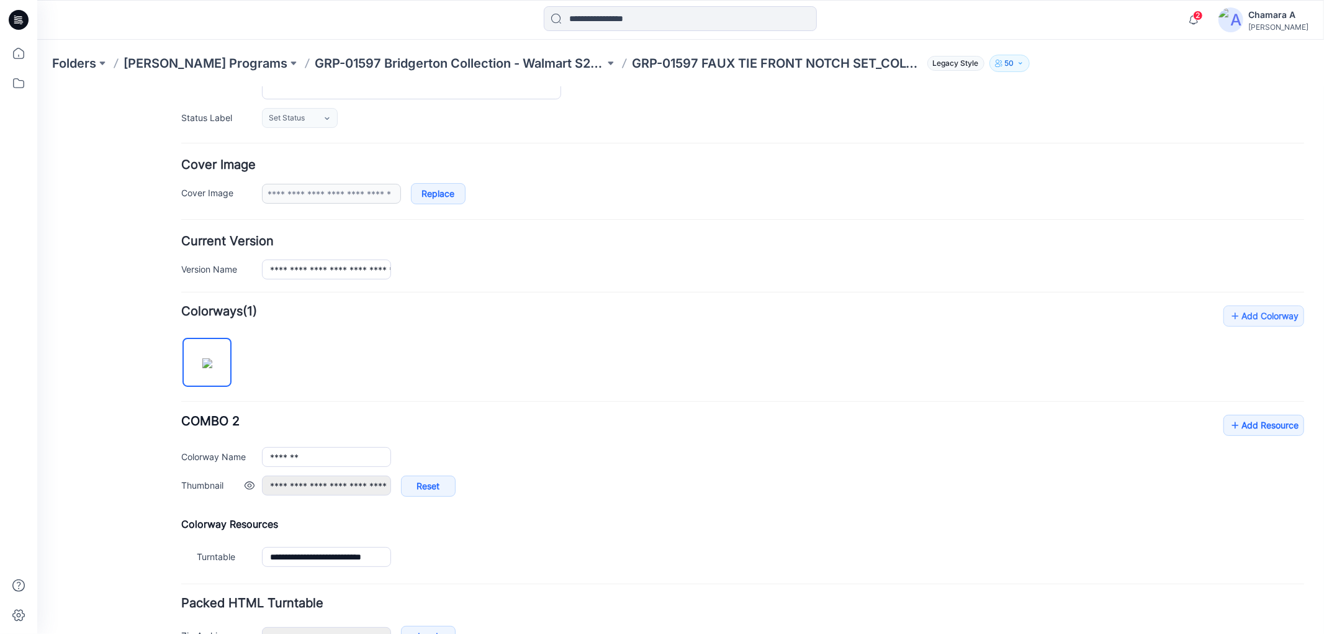
scroll to position [251, 0]
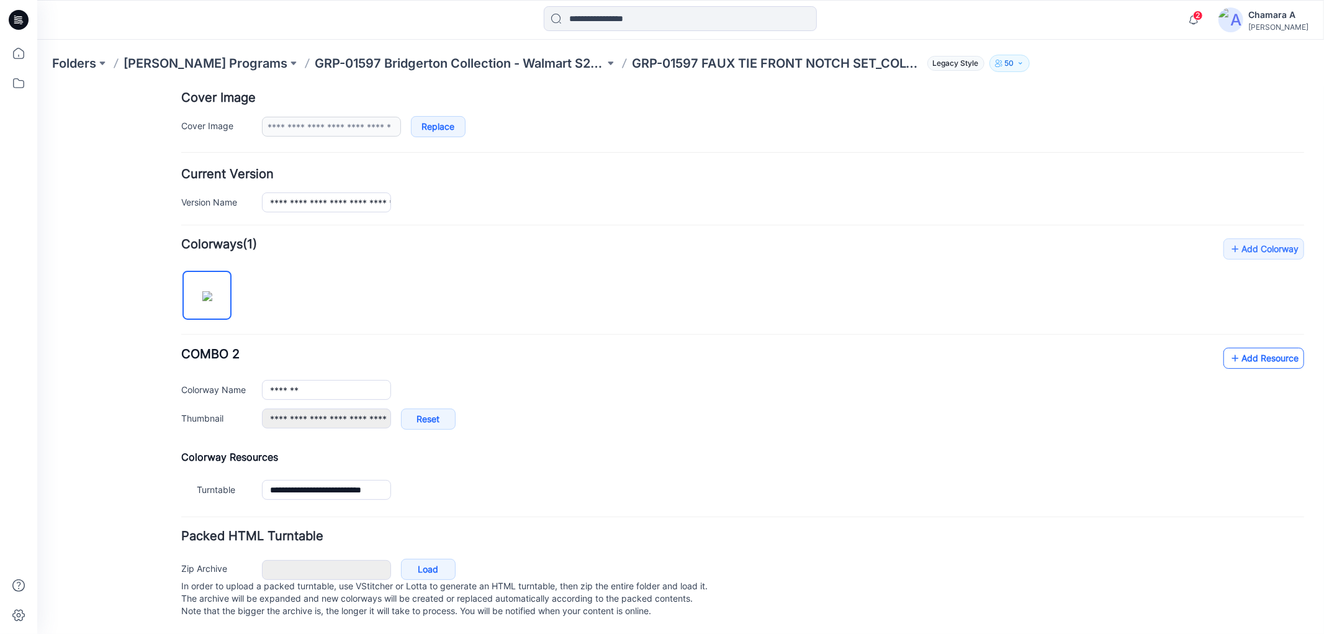
click at [1237, 348] on link "Add Resource" at bounding box center [1263, 357] width 81 height 21
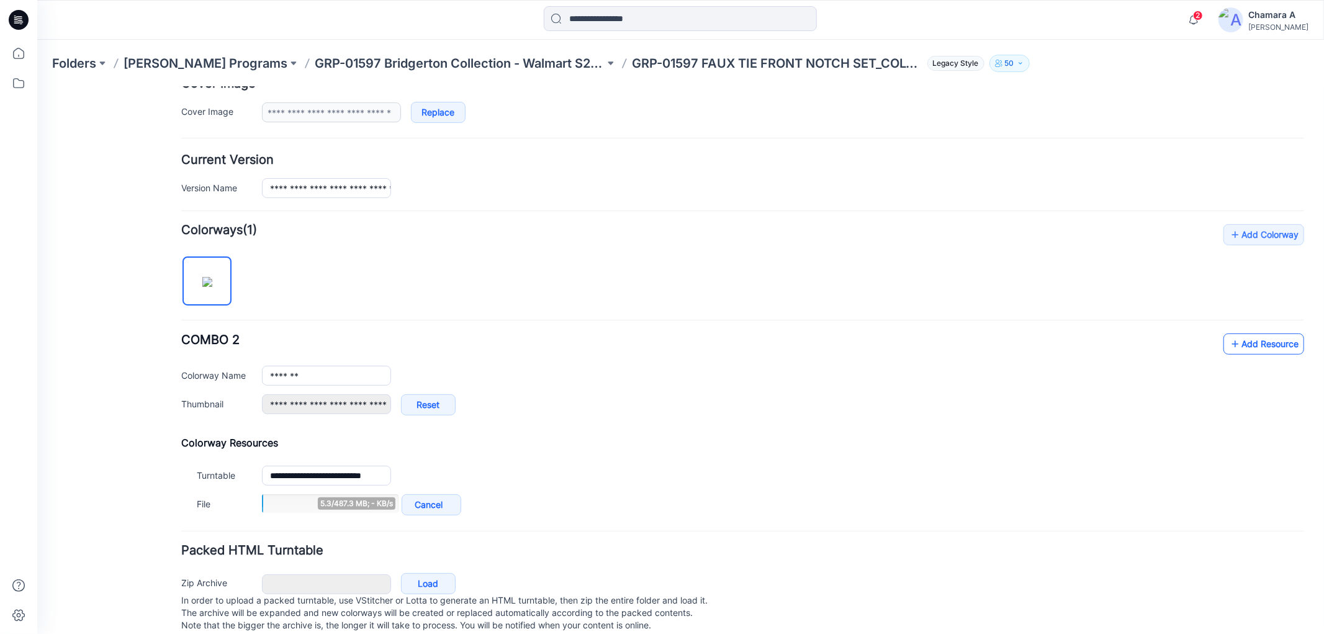
click at [1228, 343] on icon at bounding box center [1234, 343] width 12 height 20
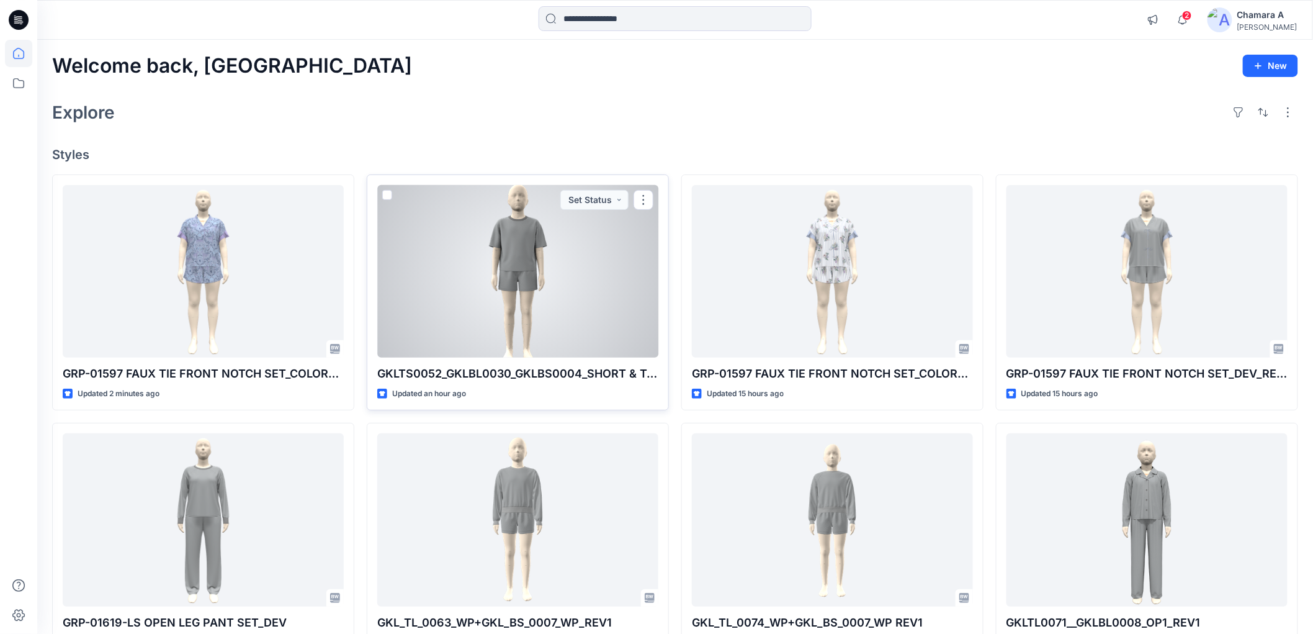
click at [536, 251] on div at bounding box center [517, 271] width 281 height 173
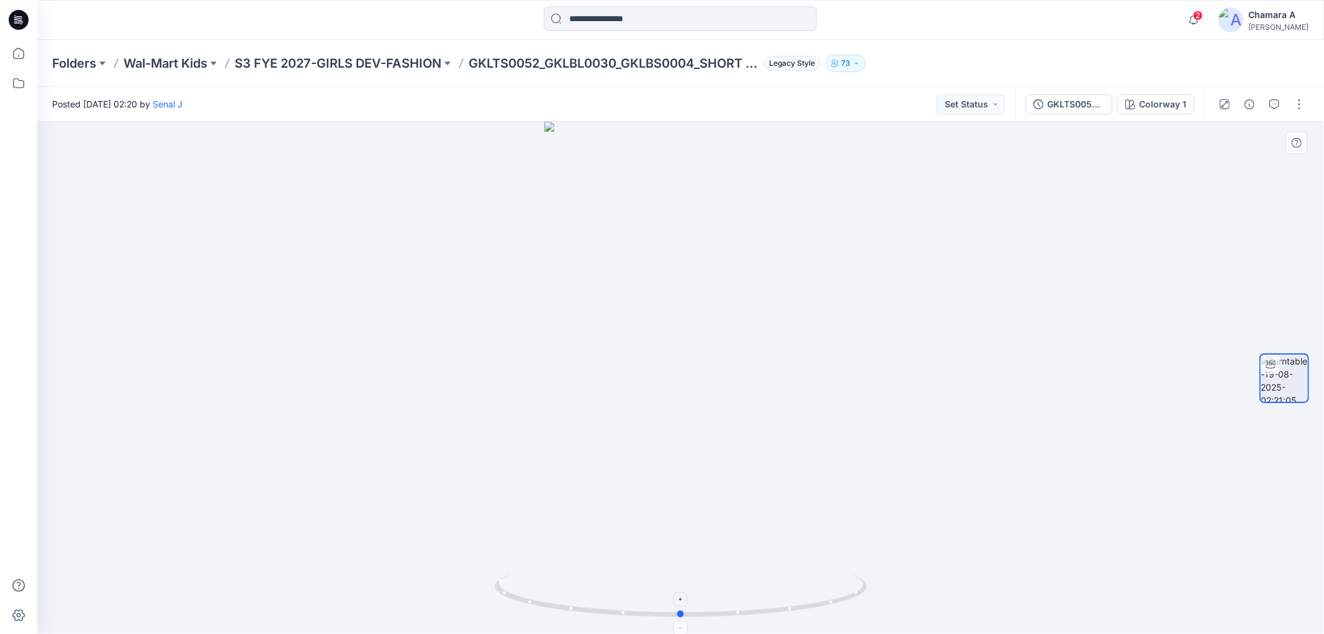
drag, startPoint x: 767, startPoint y: 583, endPoint x: 781, endPoint y: 611, distance: 31.1
click at [768, 587] on icon at bounding box center [683, 597] width 376 height 47
drag, startPoint x: 781, startPoint y: 612, endPoint x: 812, endPoint y: 603, distance: 32.4
click at [812, 603] on icon at bounding box center [683, 597] width 376 height 47
